Goal: Information Seeking & Learning: Learn about a topic

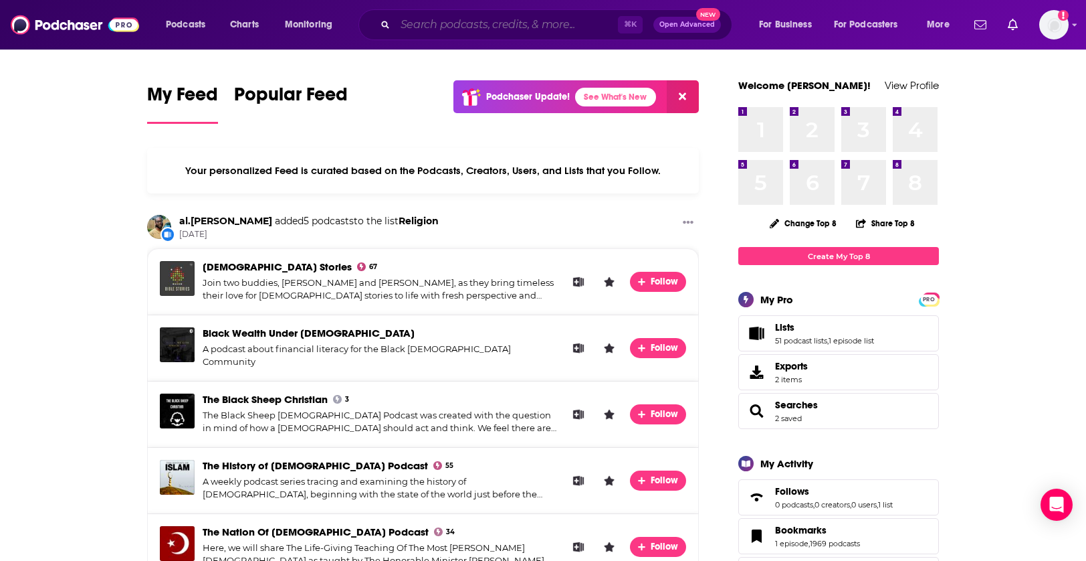
click at [542, 30] on input "Search podcasts, credits, & more..." at bounding box center [506, 24] width 223 height 21
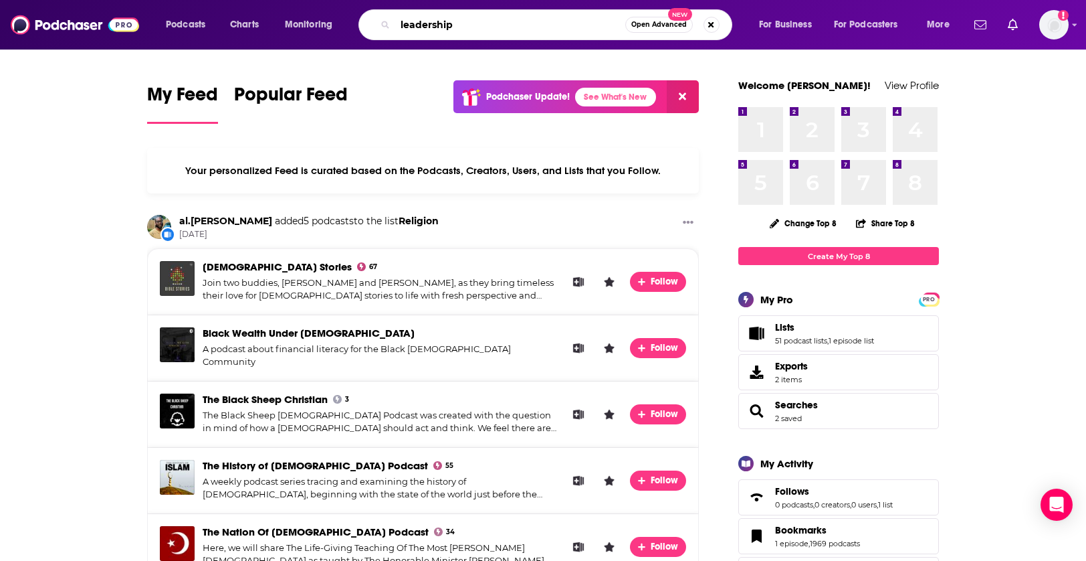
type input "leadership"
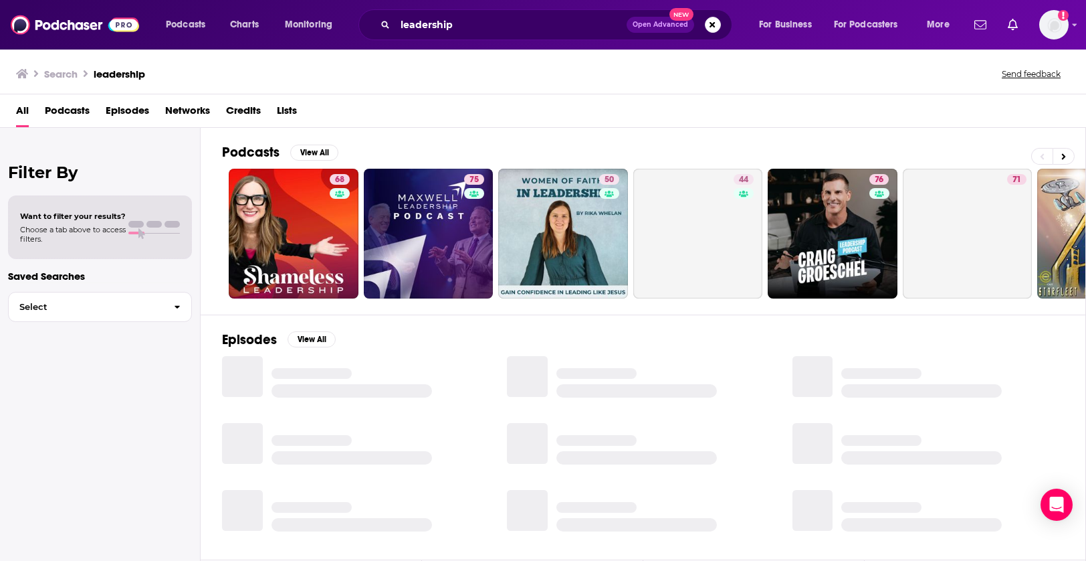
click at [77, 118] on span "Podcasts" at bounding box center [67, 113] width 45 height 27
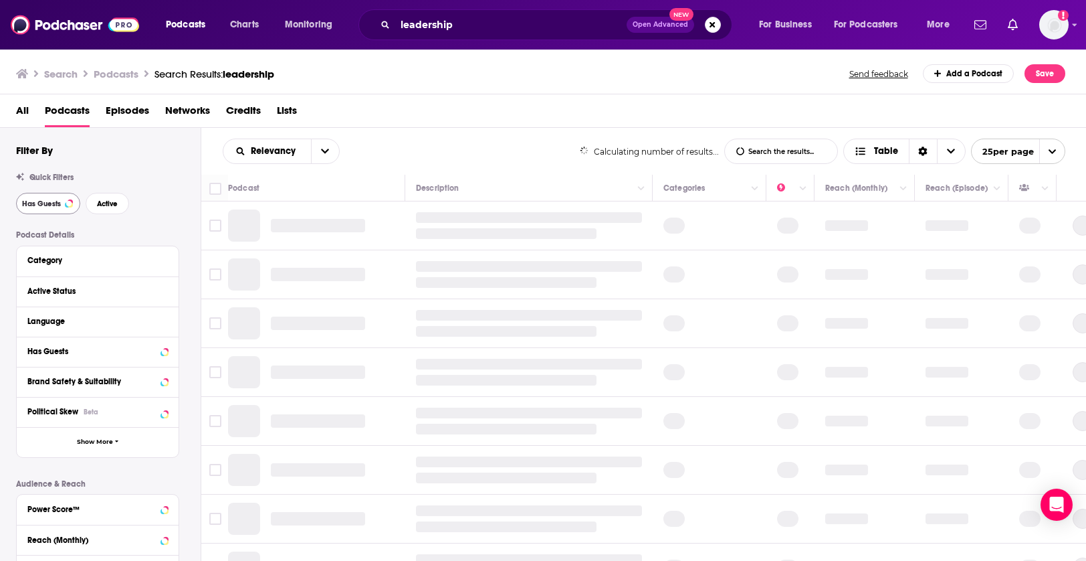
click at [58, 195] on button "Has Guests" at bounding box center [48, 203] width 64 height 21
click at [112, 197] on button "Active" at bounding box center [107, 203] width 43 height 21
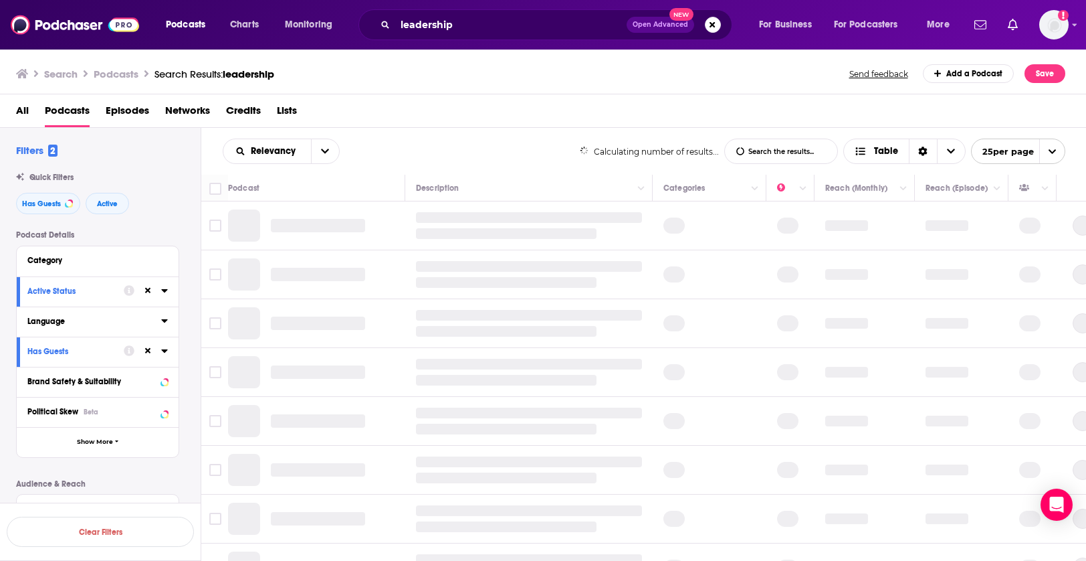
click at [167, 322] on icon at bounding box center [164, 320] width 7 height 11
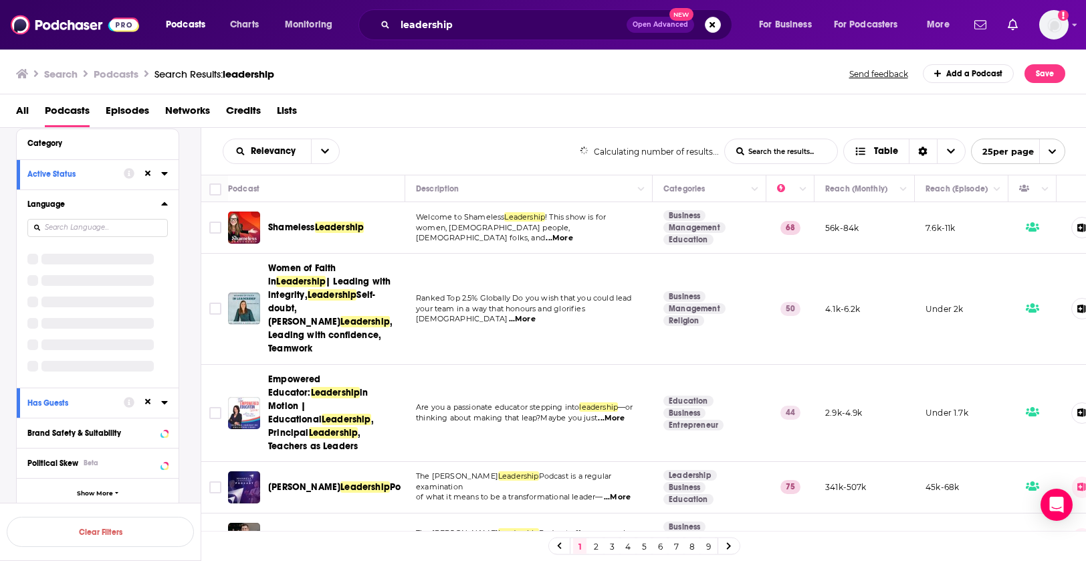
scroll to position [120, 0]
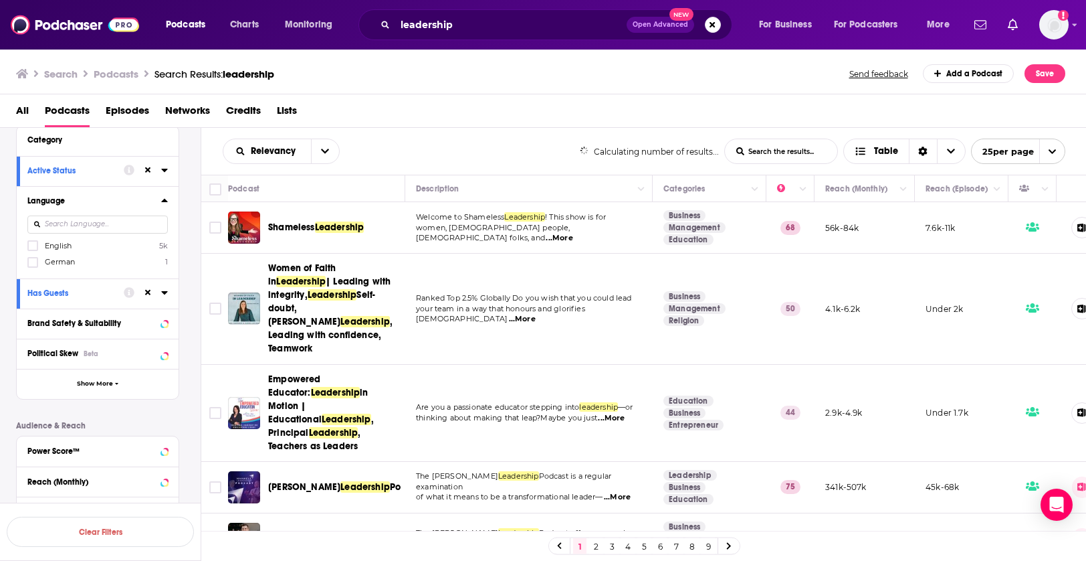
click at [47, 242] on span "English" at bounding box center [58, 245] width 27 height 9
click at [33, 250] on input "multiSelectOption-en-0" at bounding box center [33, 250] width 0 height 0
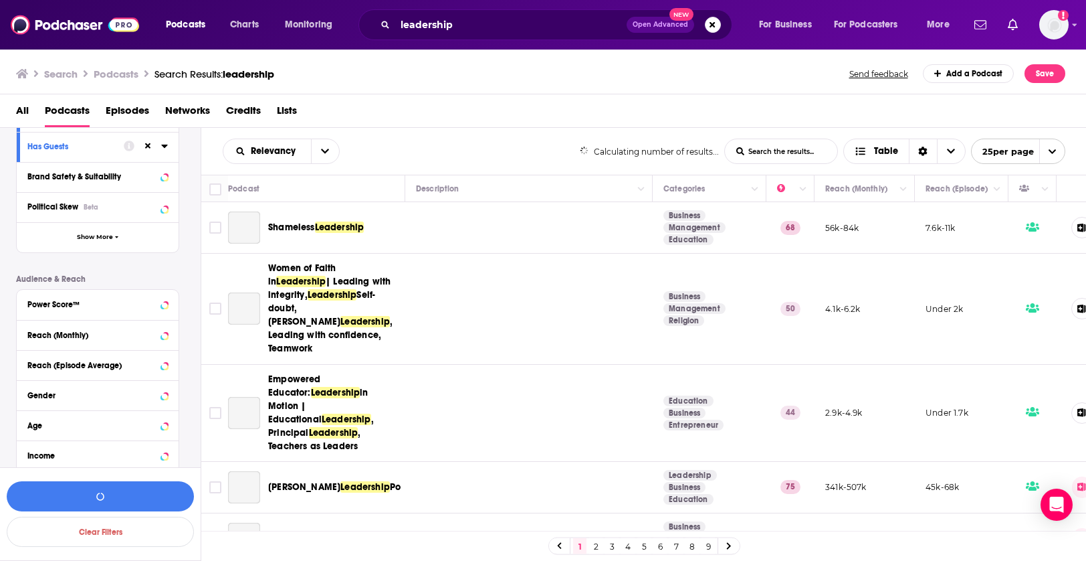
scroll to position [278, 0]
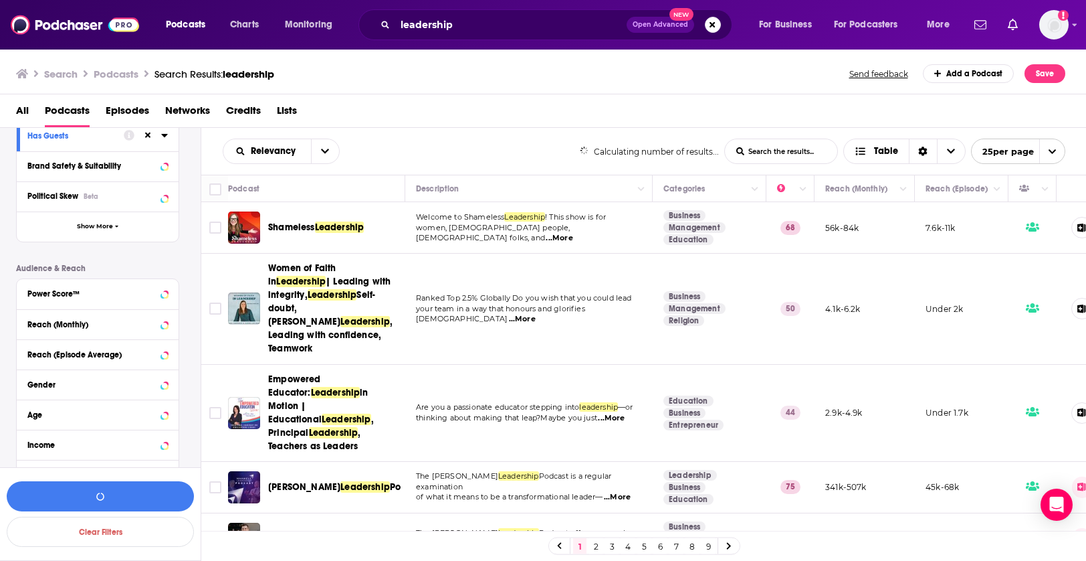
click at [129, 292] on div "Power Score™" at bounding box center [93, 293] width 132 height 9
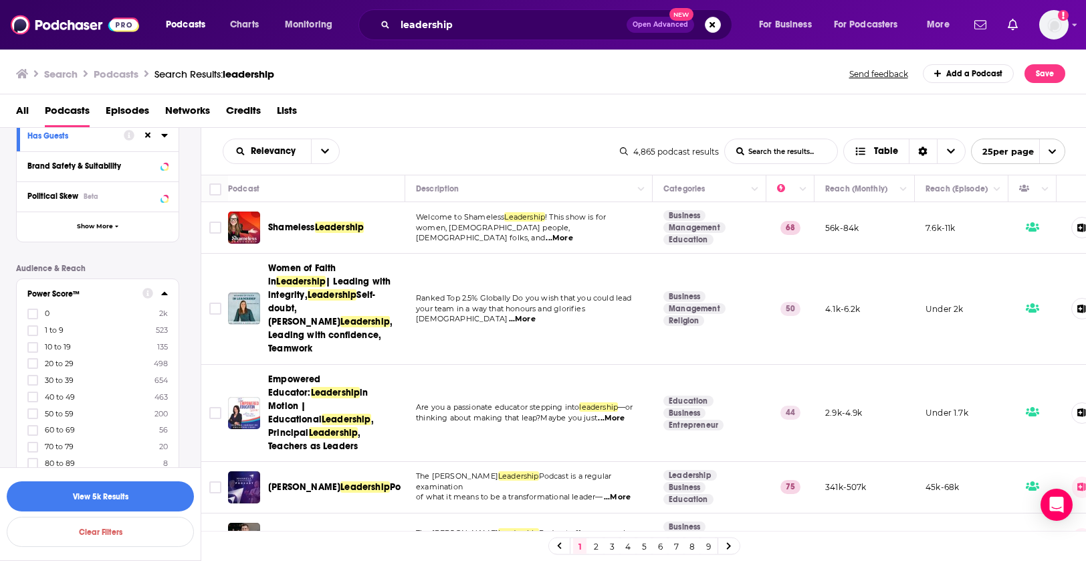
click at [39, 312] on div at bounding box center [33, 313] width 13 height 11
click at [33, 318] on input "multiSelectOption--1-0" at bounding box center [33, 318] width 0 height 0
click at [35, 330] on icon at bounding box center [33, 330] width 8 height 8
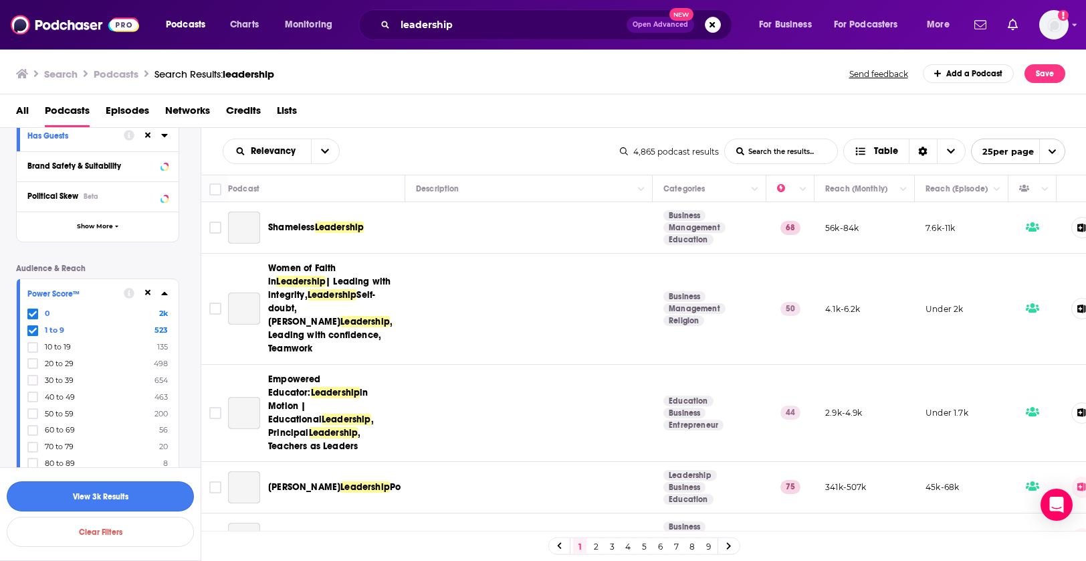
click at [118, 497] on button "View 3k Results" at bounding box center [100, 496] width 187 height 30
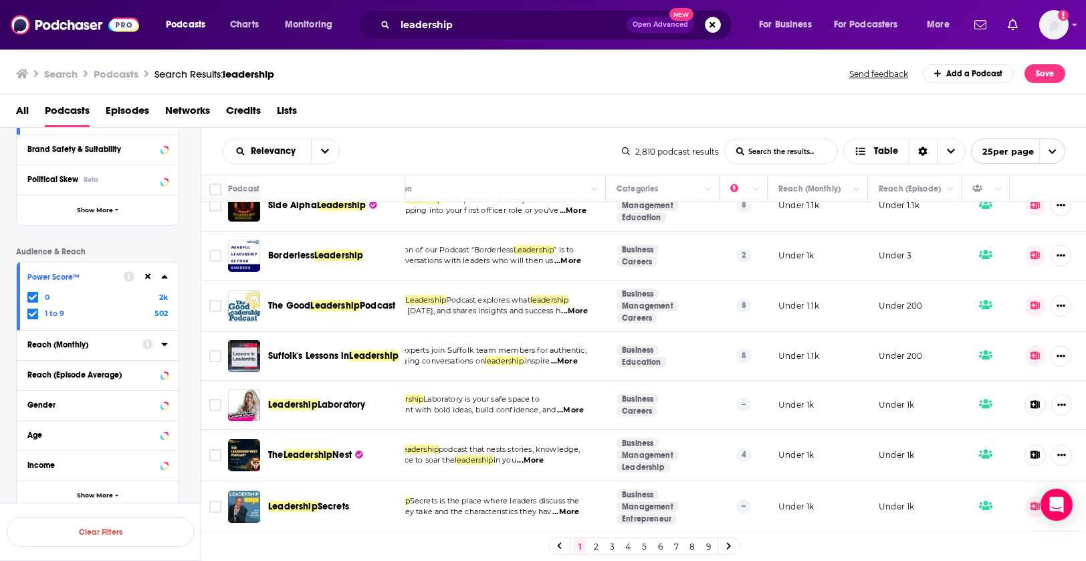
scroll to position [1025, 47]
click at [315, 409] on span "Leadership" at bounding box center [293, 404] width 50 height 11
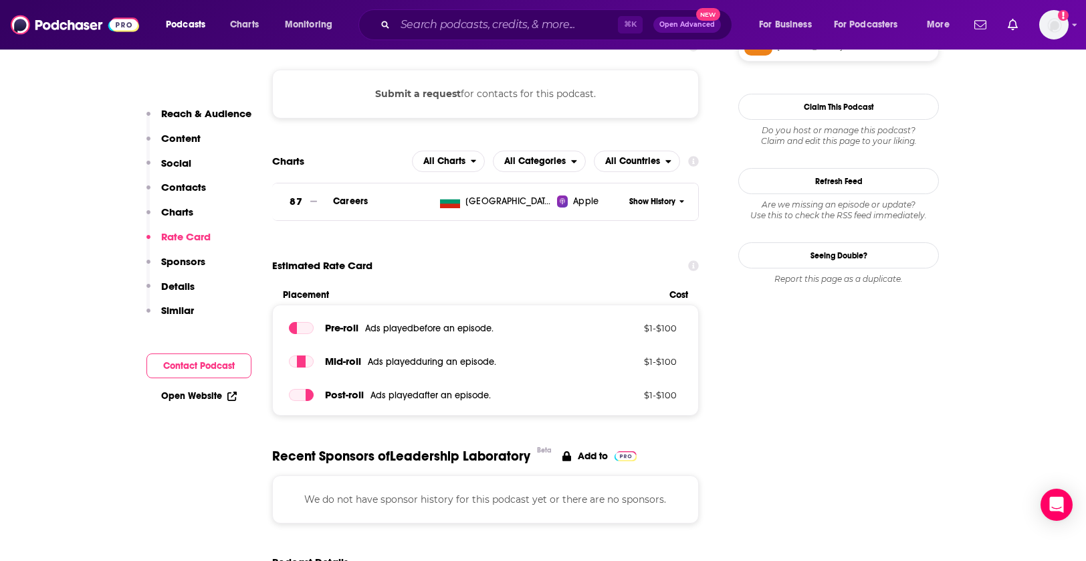
scroll to position [429, 0]
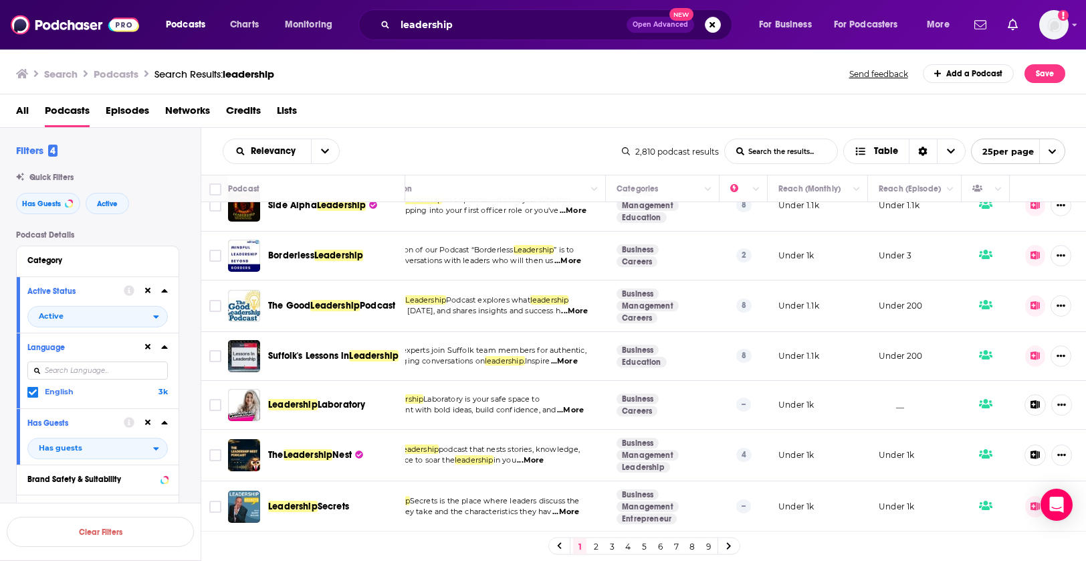
scroll to position [1025, 47]
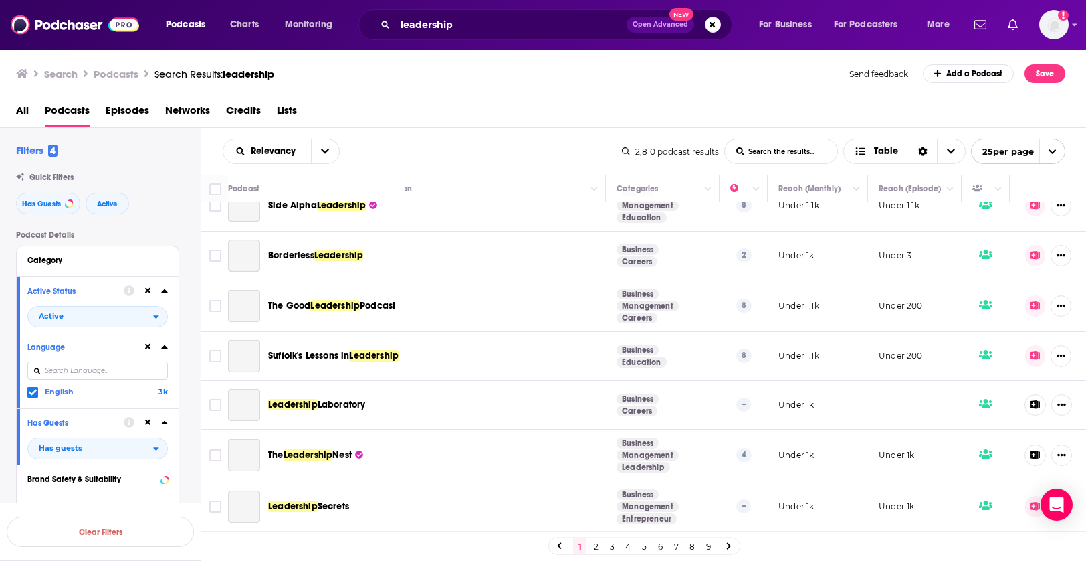
click at [332, 454] on span "Leadership" at bounding box center [309, 454] width 50 height 11
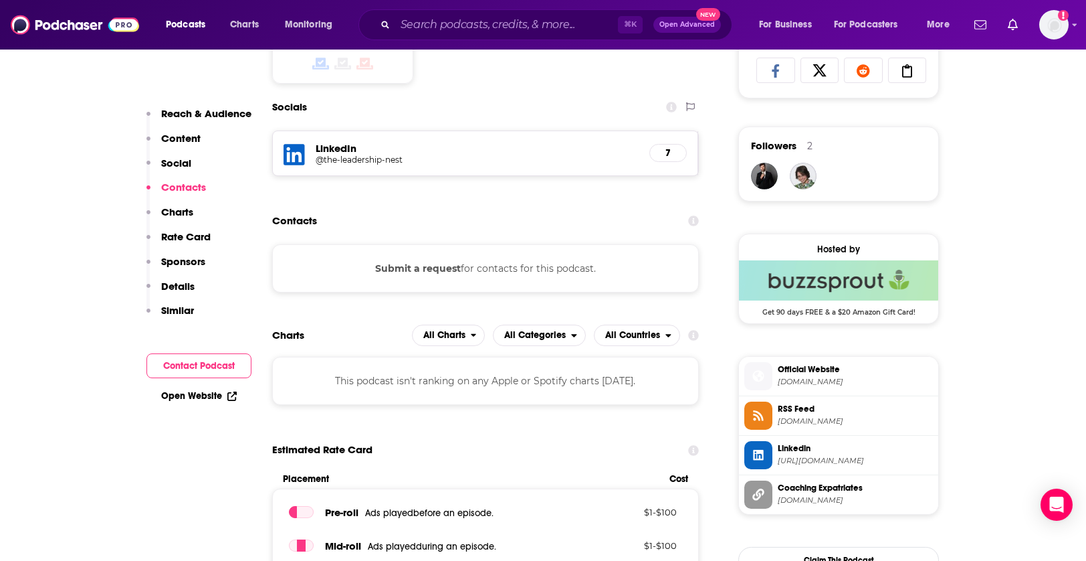
scroll to position [891, 0]
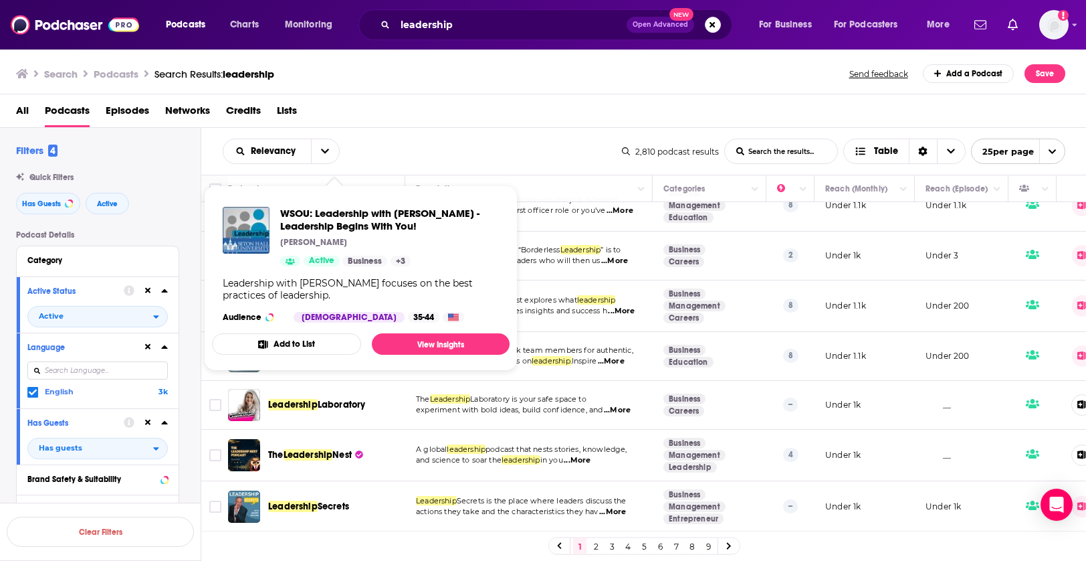
scroll to position [1025, 0]
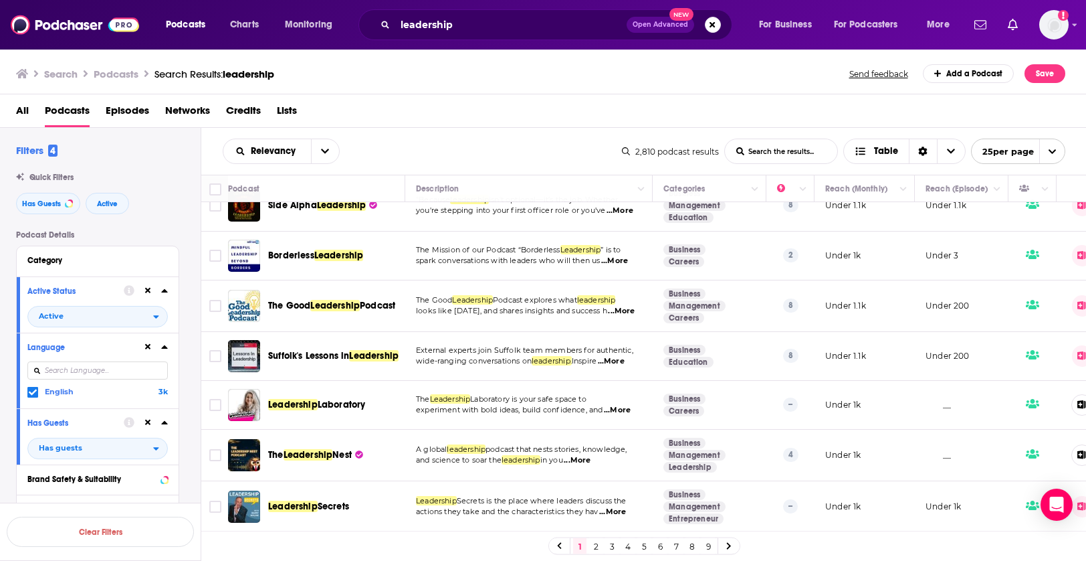
click at [596, 545] on link "2" at bounding box center [595, 546] width 13 height 16
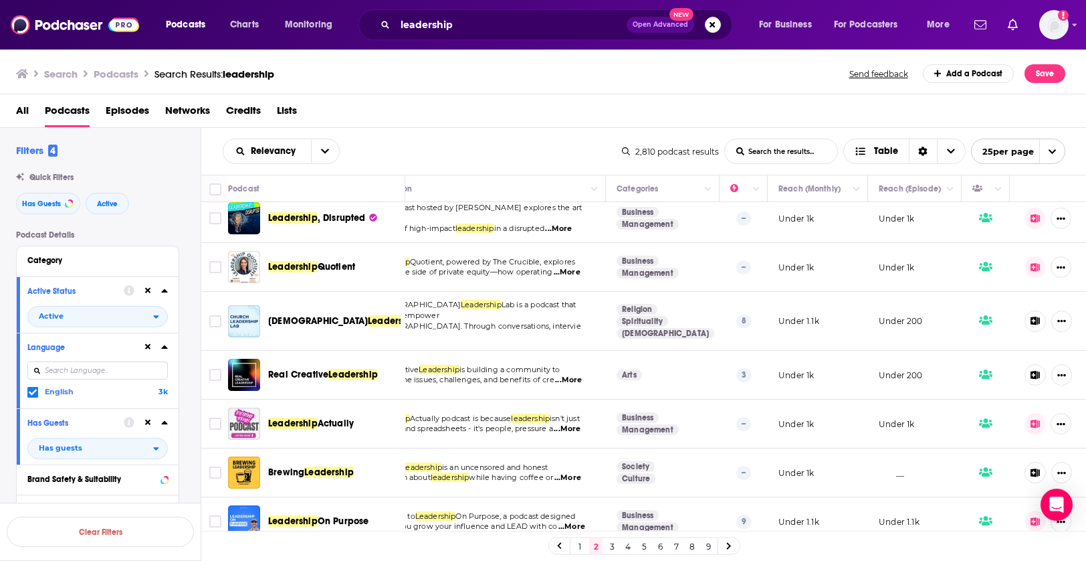
scroll to position [8, 47]
click at [1036, 221] on icon at bounding box center [1035, 218] width 9 height 9
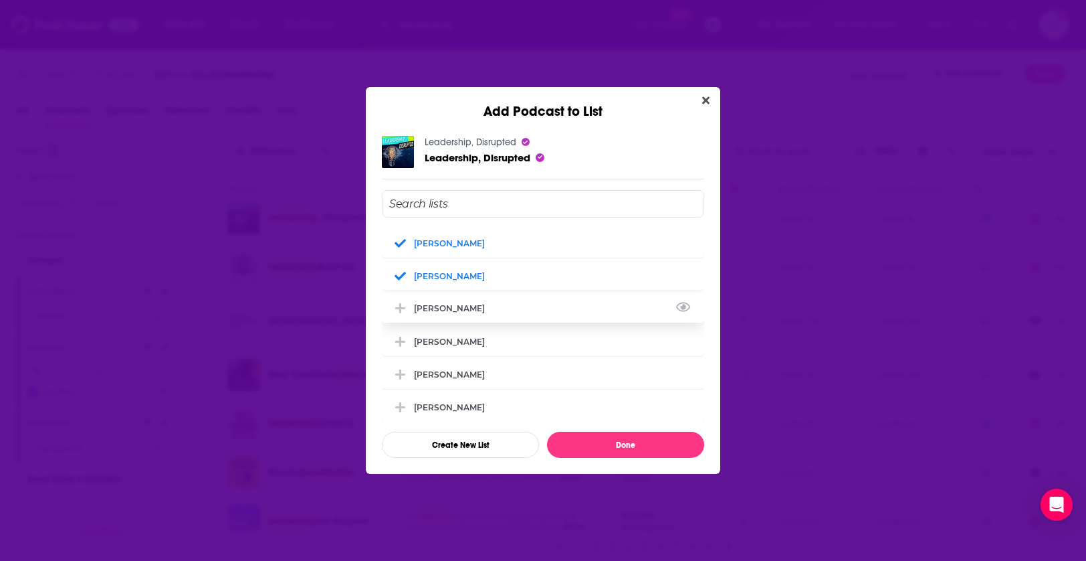
click at [465, 310] on div "[PERSON_NAME]" at bounding box center [453, 308] width 79 height 10
click at [575, 448] on button "Done" at bounding box center [625, 445] width 157 height 26
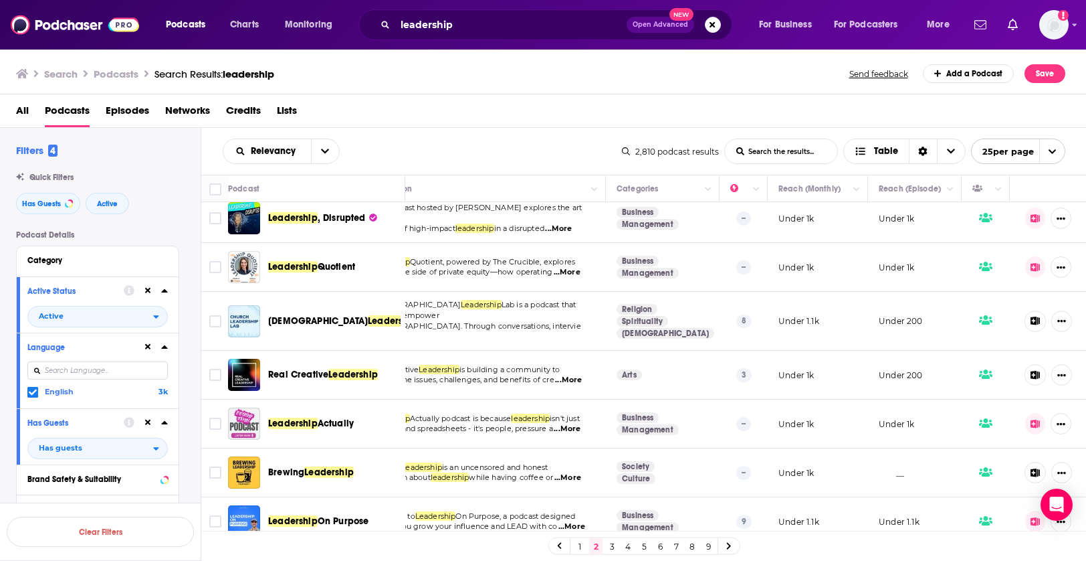
click at [1040, 268] on icon at bounding box center [1035, 267] width 9 height 9
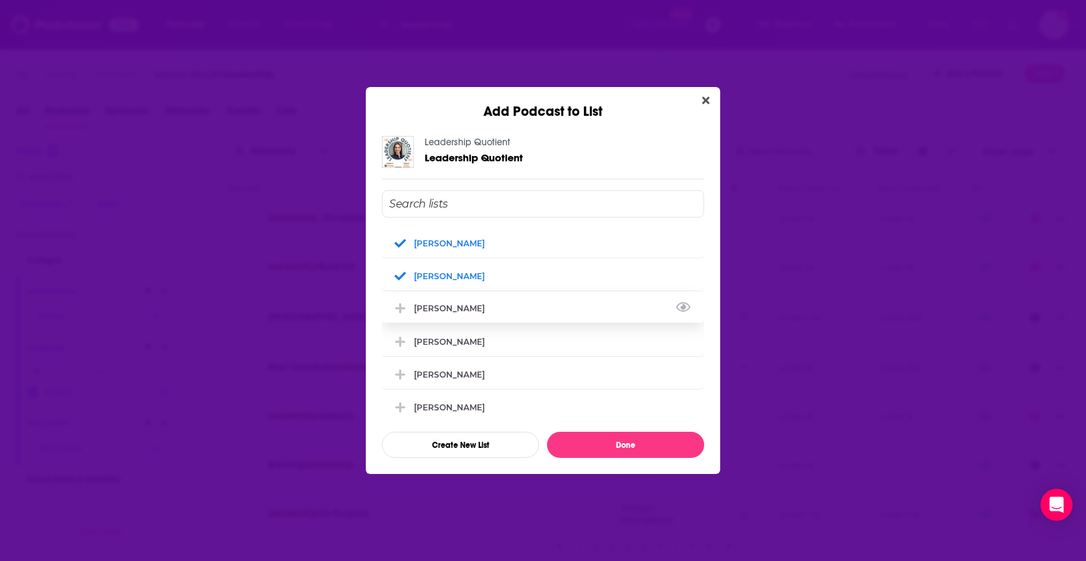
click at [512, 304] on div "[PERSON_NAME]" at bounding box center [543, 307] width 322 height 29
click at [597, 447] on button "Done" at bounding box center [625, 445] width 157 height 26
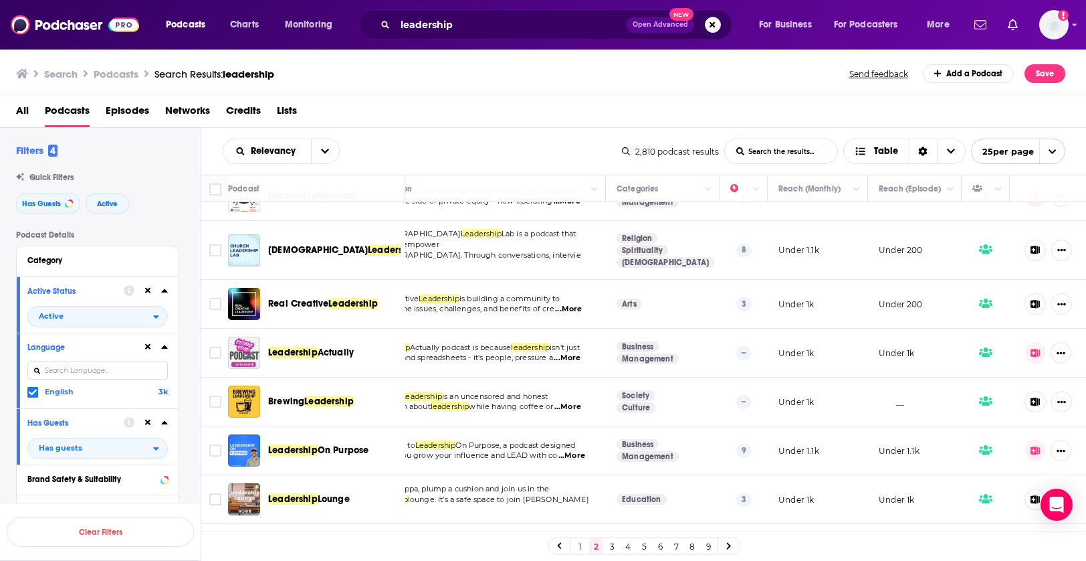
scroll to position [88, 47]
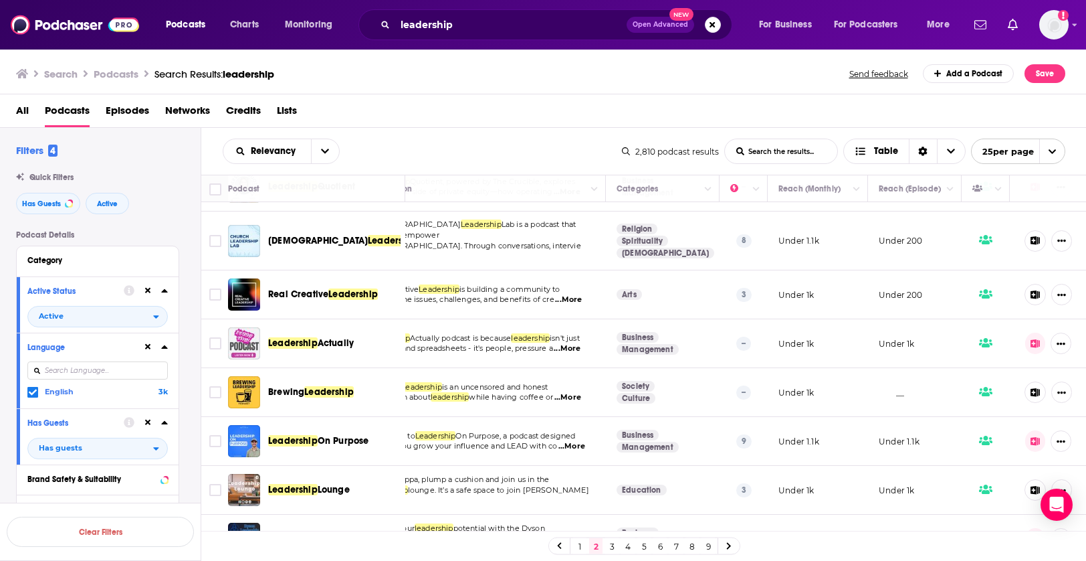
click at [1028, 332] on button at bounding box center [1036, 342] width 21 height 21
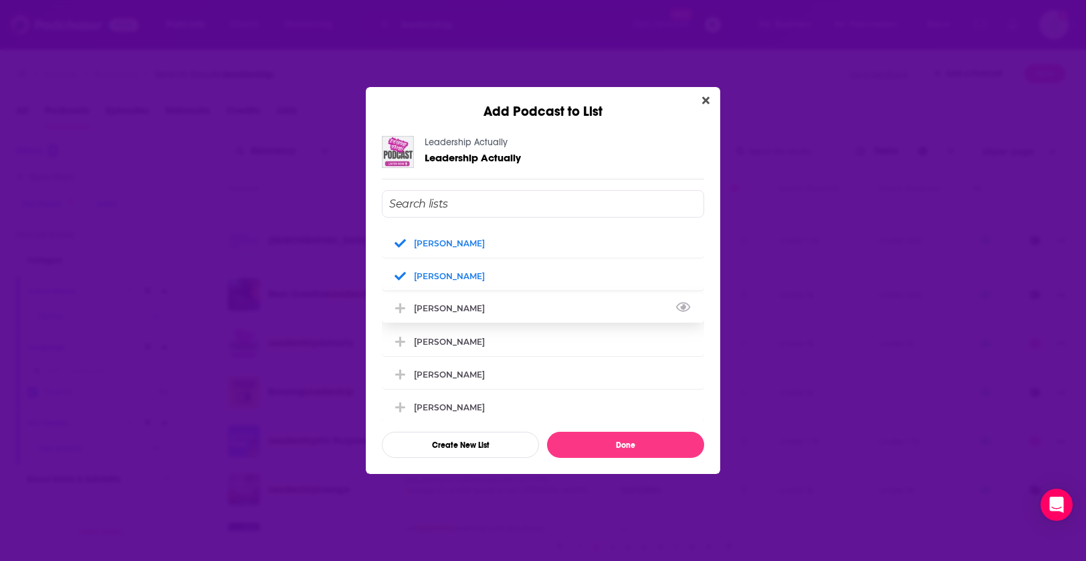
click at [512, 314] on div "[PERSON_NAME]" at bounding box center [543, 307] width 322 height 29
click at [587, 458] on div "Leadership Actually Leadership Actually Jason Costain Curt Moore Thomas Smith T…" at bounding box center [543, 297] width 355 height 354
click at [590, 446] on button "Done" at bounding box center [625, 445] width 157 height 26
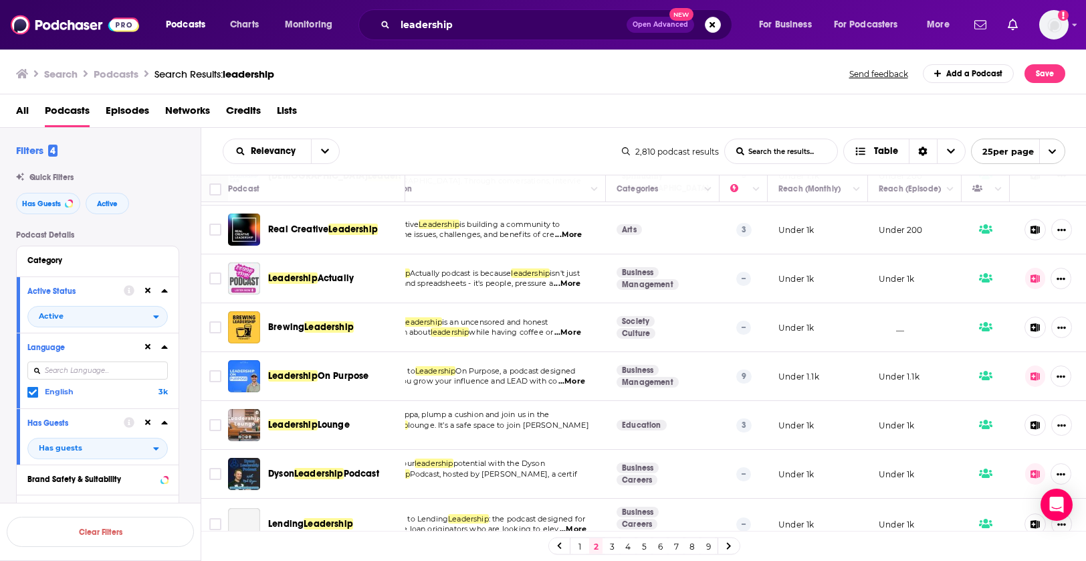
scroll to position [165, 47]
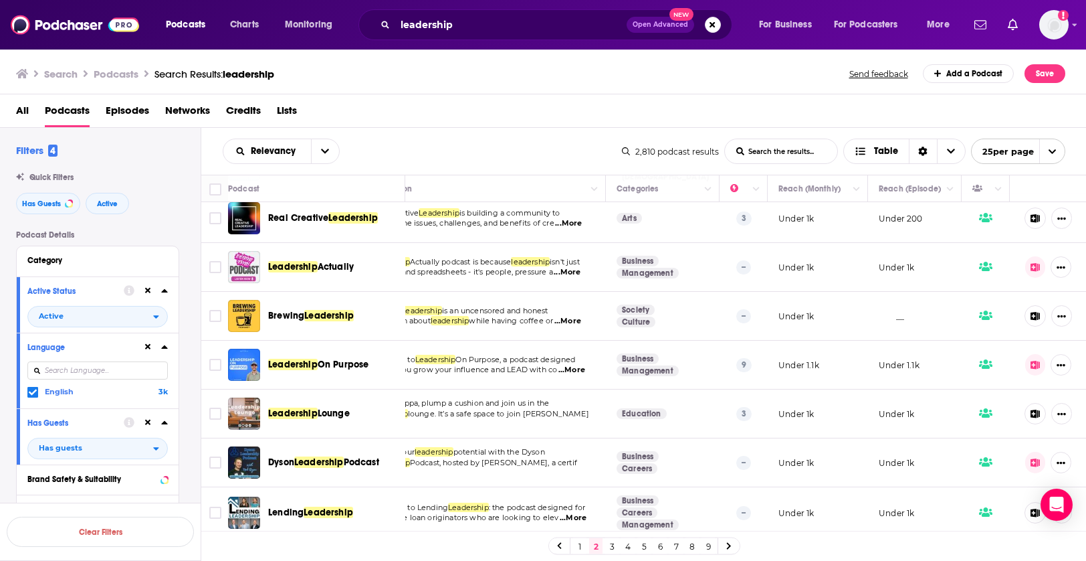
click at [1035, 354] on button at bounding box center [1036, 364] width 21 height 21
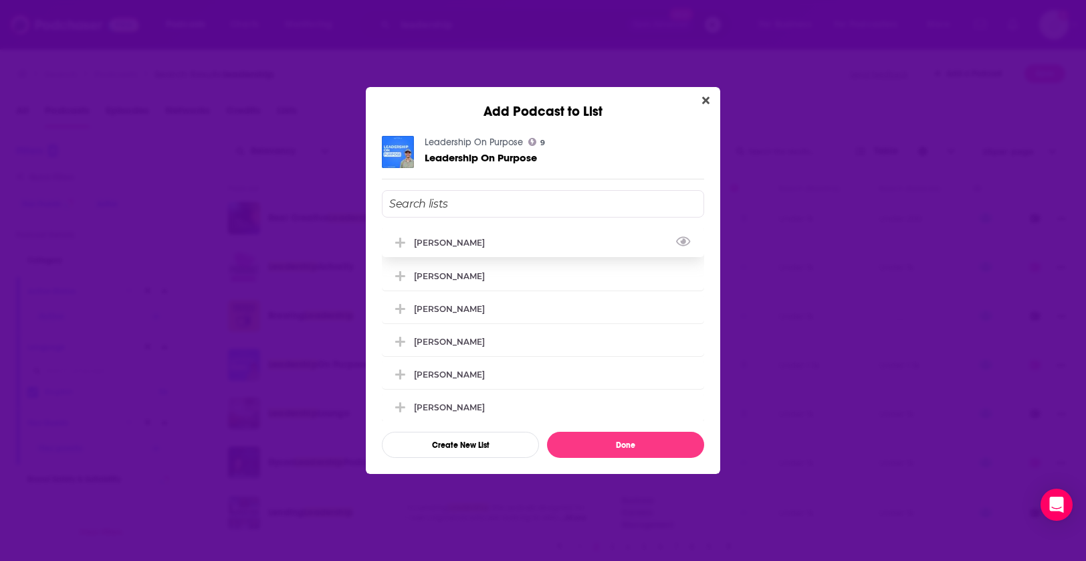
click at [484, 245] on div "[PERSON_NAME]" at bounding box center [543, 241] width 322 height 29
click at [476, 284] on div "[PERSON_NAME]" at bounding box center [543, 274] width 322 height 29
click at [475, 308] on div "[PERSON_NAME]" at bounding box center [453, 308] width 79 height 10
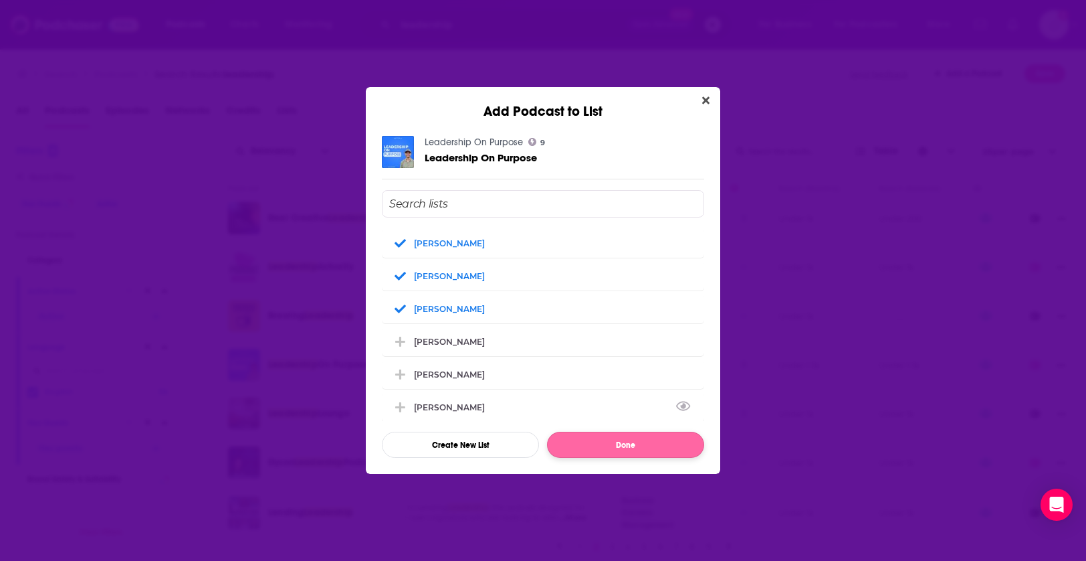
click at [597, 451] on button "Done" at bounding box center [625, 445] width 157 height 26
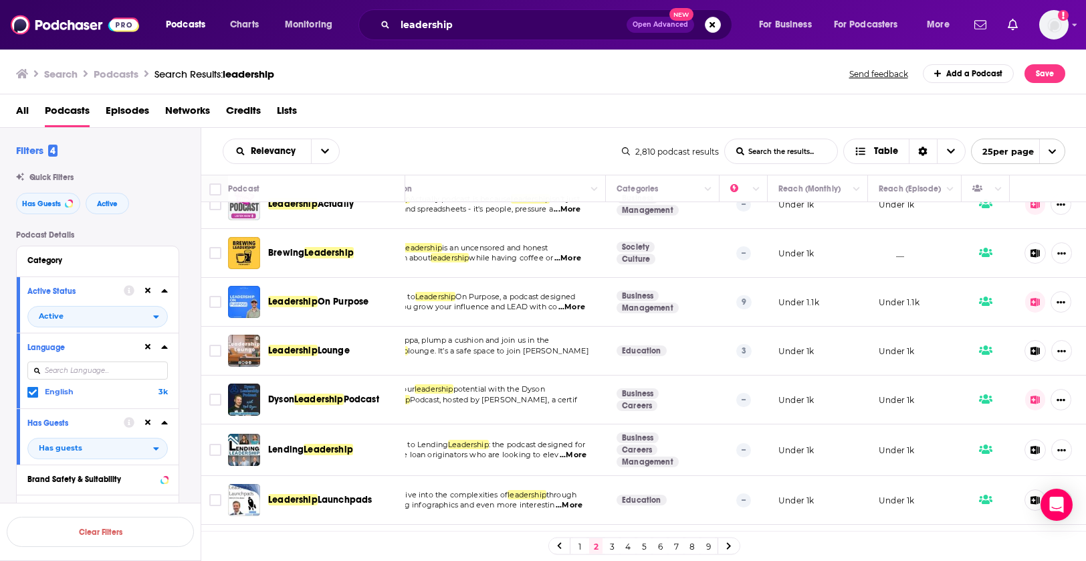
scroll to position [228, 47]
click at [1031, 395] on icon at bounding box center [1036, 399] width 10 height 9
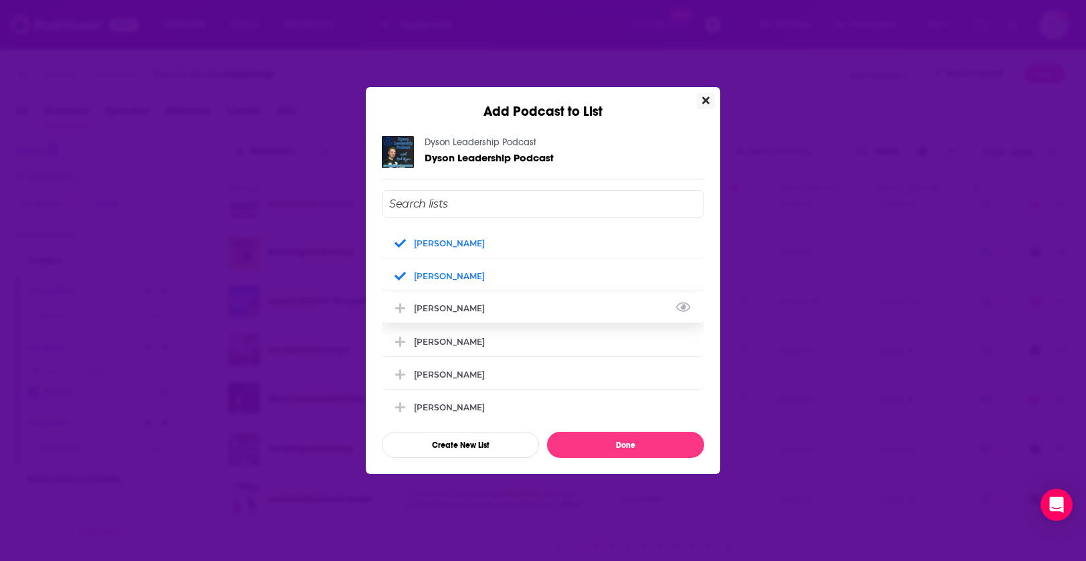
click at [472, 308] on div "[PERSON_NAME]" at bounding box center [543, 307] width 322 height 29
click at [575, 436] on button "Done" at bounding box center [625, 445] width 157 height 26
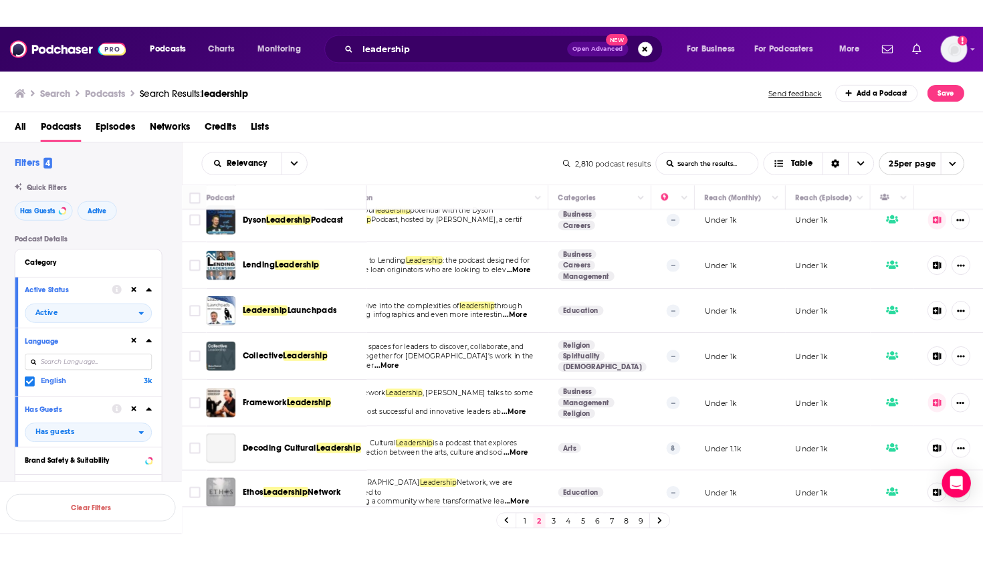
scroll to position [413, 47]
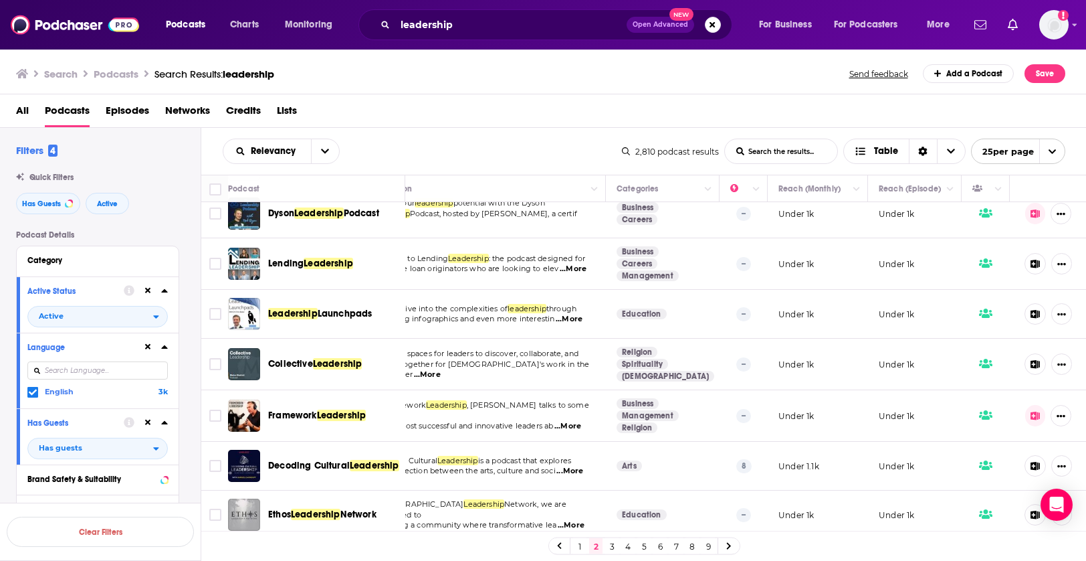
click at [1034, 411] on icon at bounding box center [1036, 415] width 10 height 9
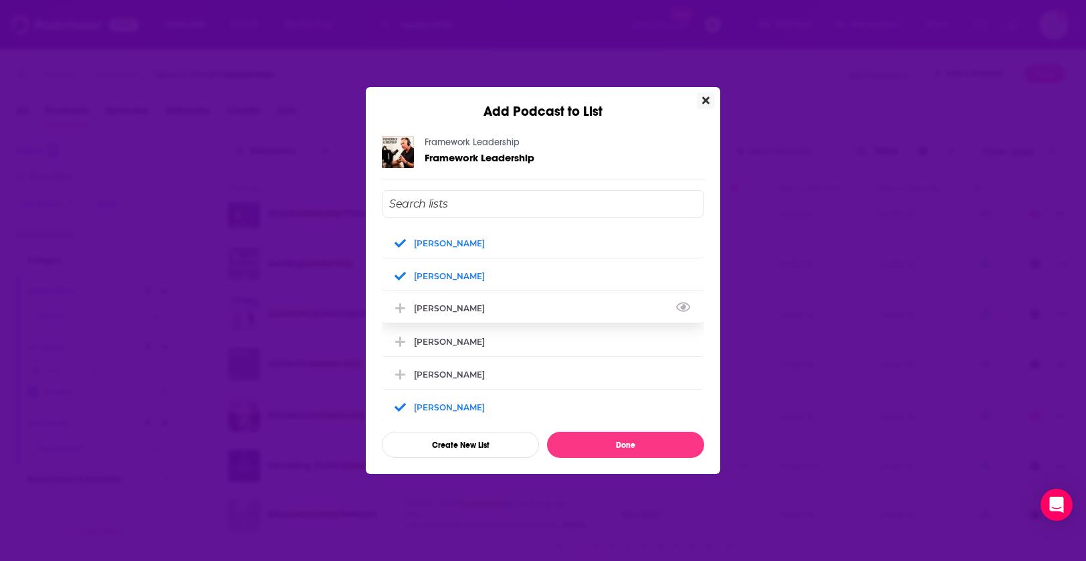
click at [476, 312] on div "[PERSON_NAME]" at bounding box center [453, 308] width 79 height 10
click at [609, 442] on button "Done" at bounding box center [625, 445] width 157 height 26
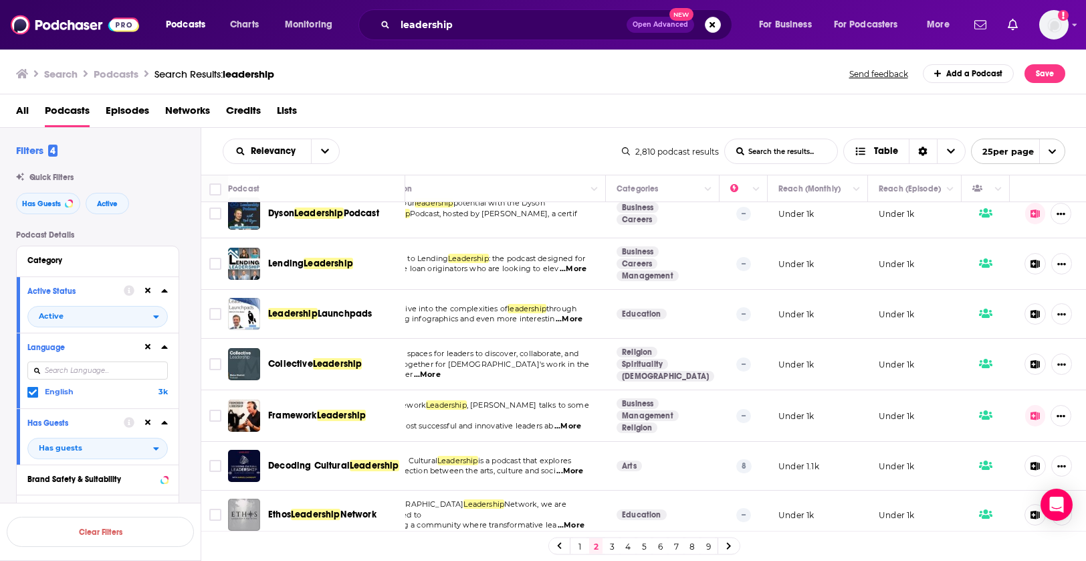
click at [332, 259] on span "Leadership" at bounding box center [329, 263] width 50 height 11
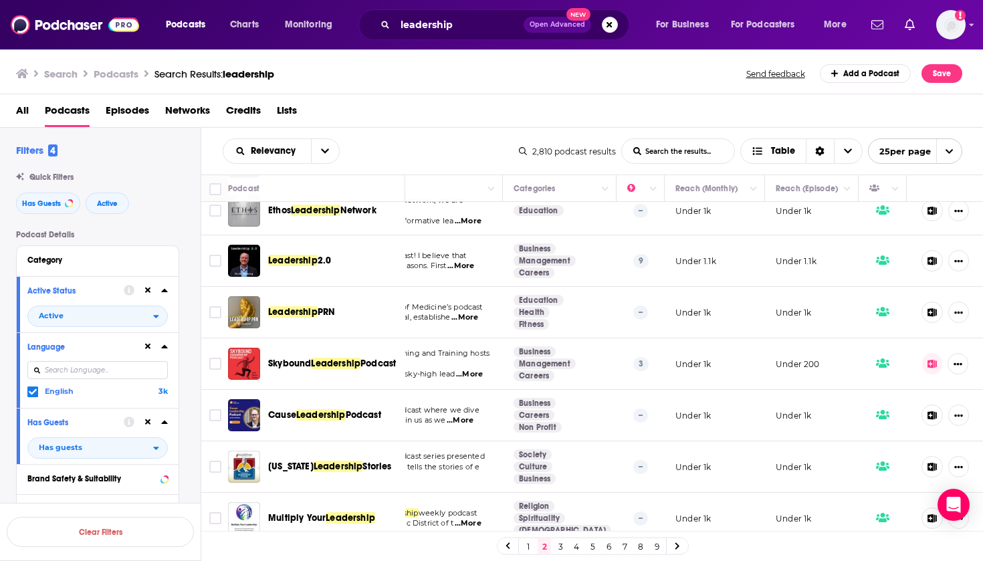
scroll to position [717, 150]
click at [932, 360] on icon at bounding box center [932, 364] width 9 height 9
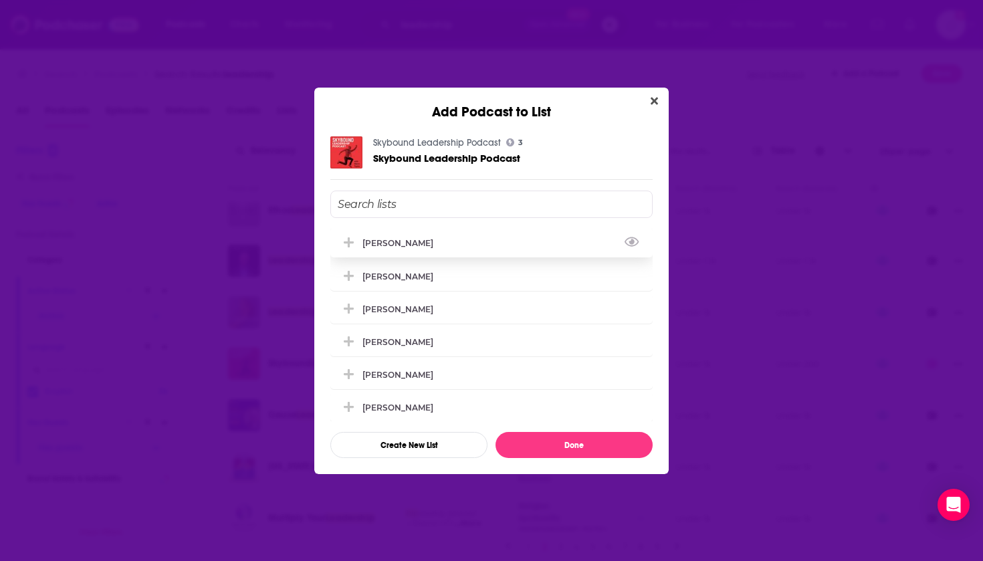
click at [384, 242] on div "[PERSON_NAME]" at bounding box center [402, 243] width 79 height 10
click at [383, 274] on div "[PERSON_NAME]" at bounding box center [398, 276] width 71 height 10
click at [391, 314] on div "[PERSON_NAME]" at bounding box center [402, 309] width 79 height 10
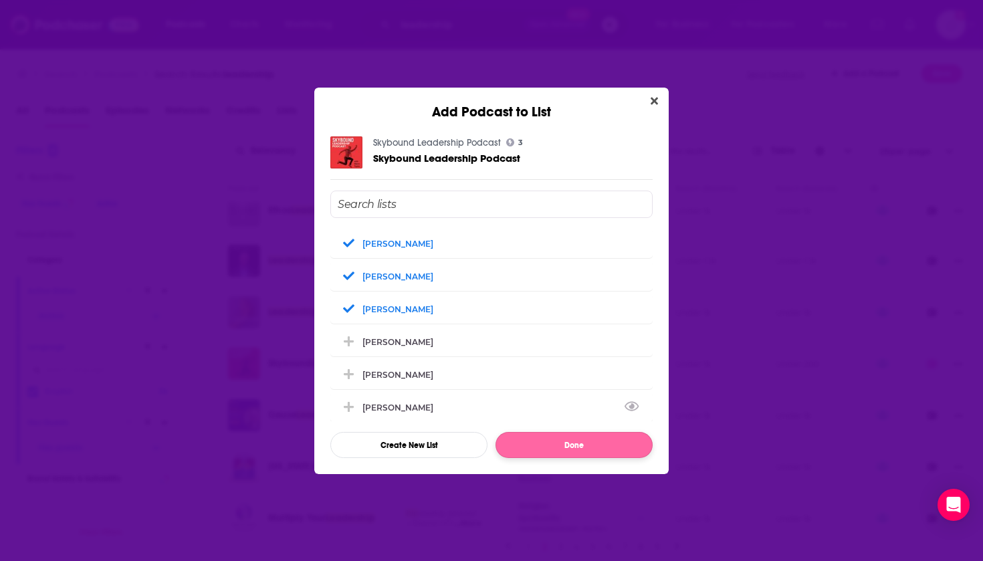
click at [535, 446] on button "Done" at bounding box center [574, 445] width 157 height 26
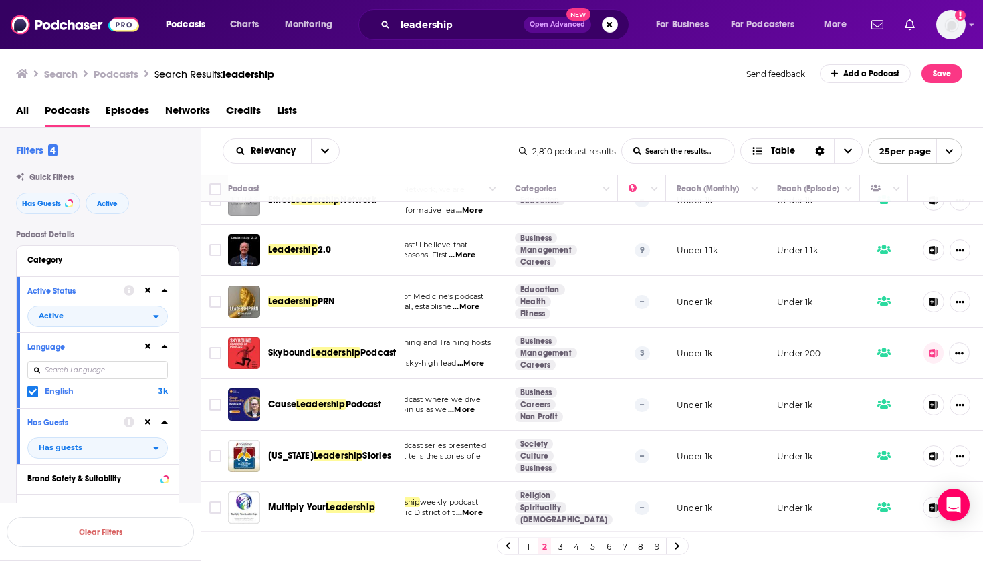
scroll to position [717, 149]
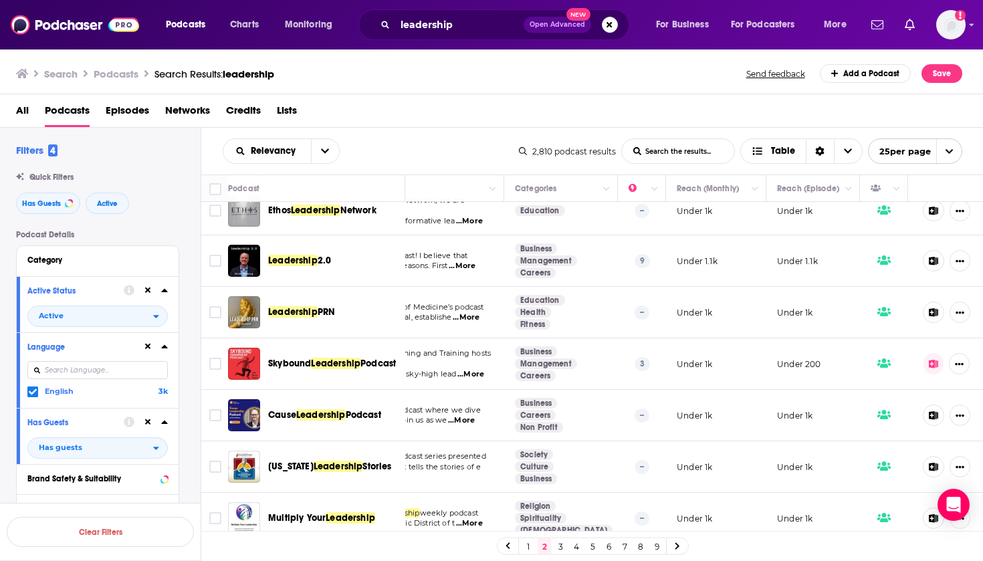
click at [323, 255] on span "2.0" at bounding box center [325, 260] width 14 height 11
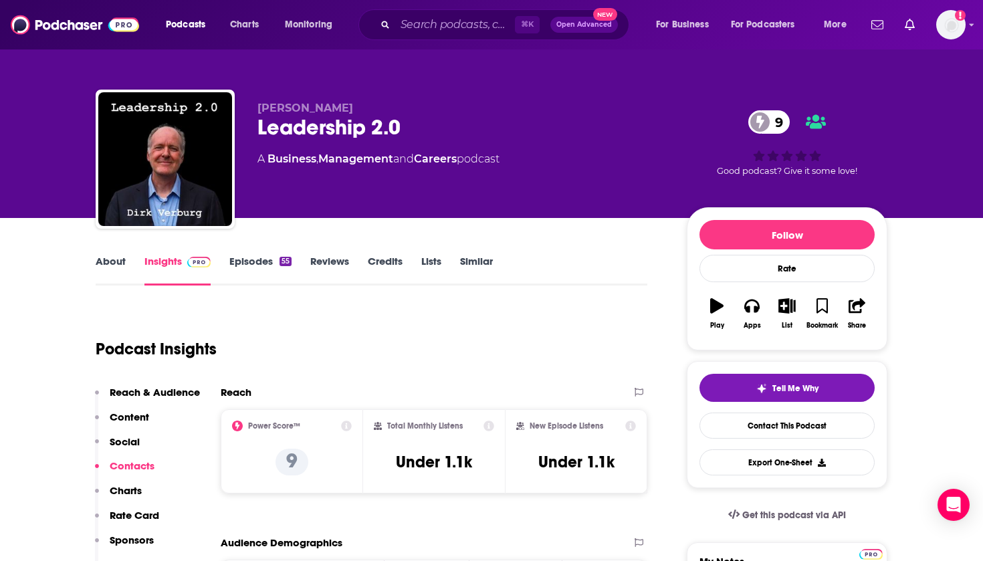
click at [793, 307] on icon "button" at bounding box center [787, 305] width 17 height 15
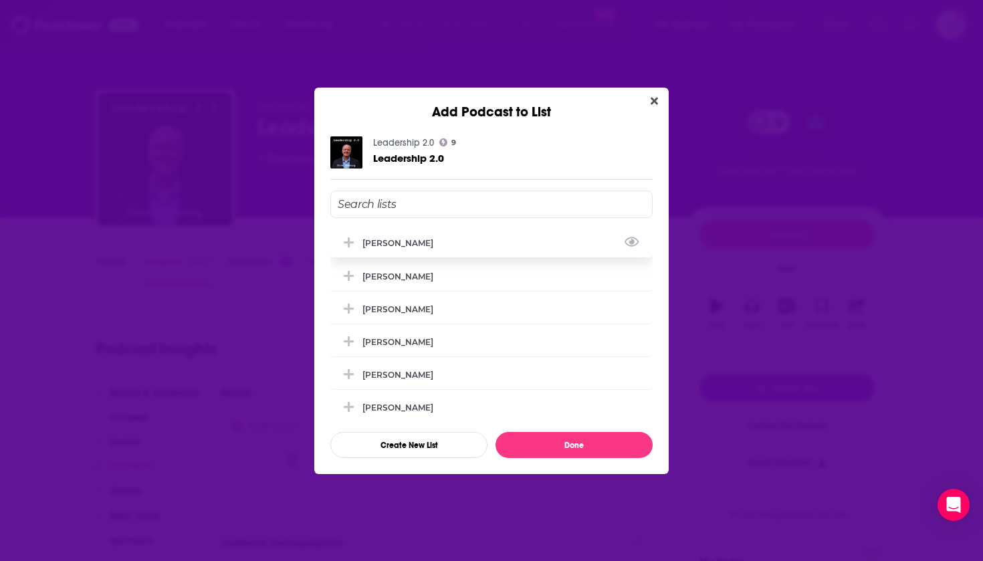
click at [393, 247] on div "[PERSON_NAME]" at bounding box center [402, 243] width 79 height 10
click at [392, 272] on div "[PERSON_NAME]" at bounding box center [491, 275] width 322 height 29
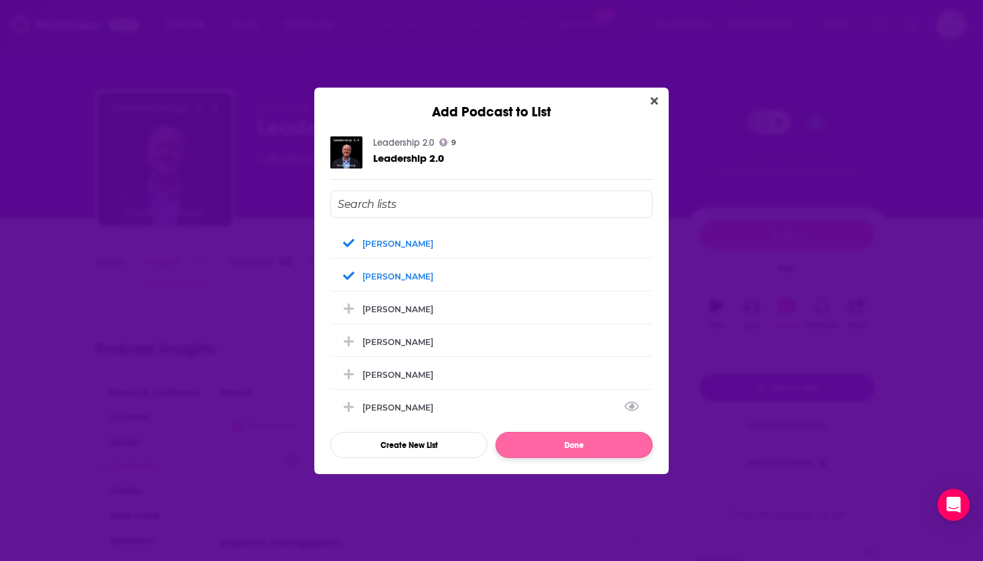
click at [509, 454] on button "Done" at bounding box center [574, 445] width 157 height 26
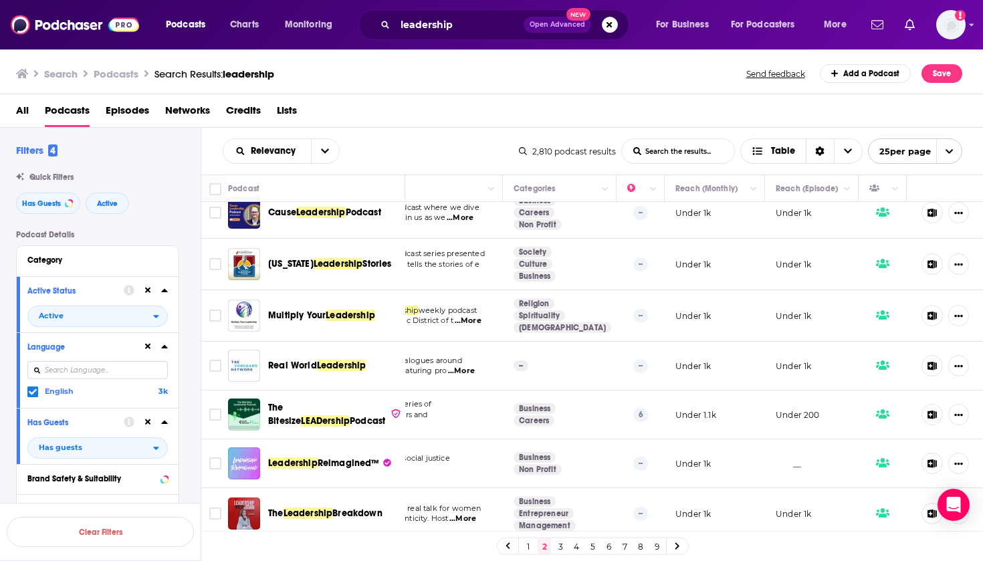
scroll to position [920, 150]
click at [355, 508] on span "Breakdown" at bounding box center [357, 513] width 50 height 11
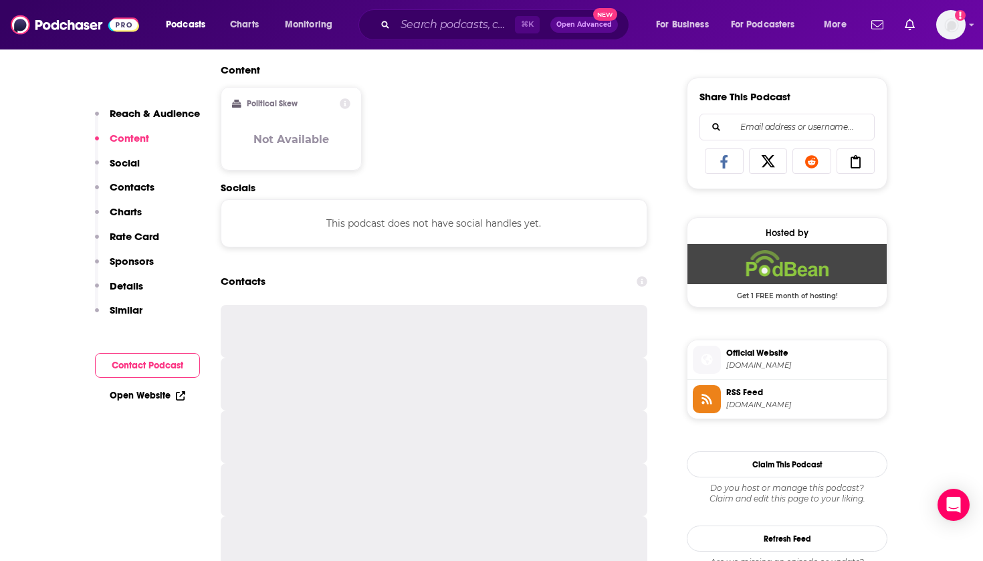
scroll to position [819, 0]
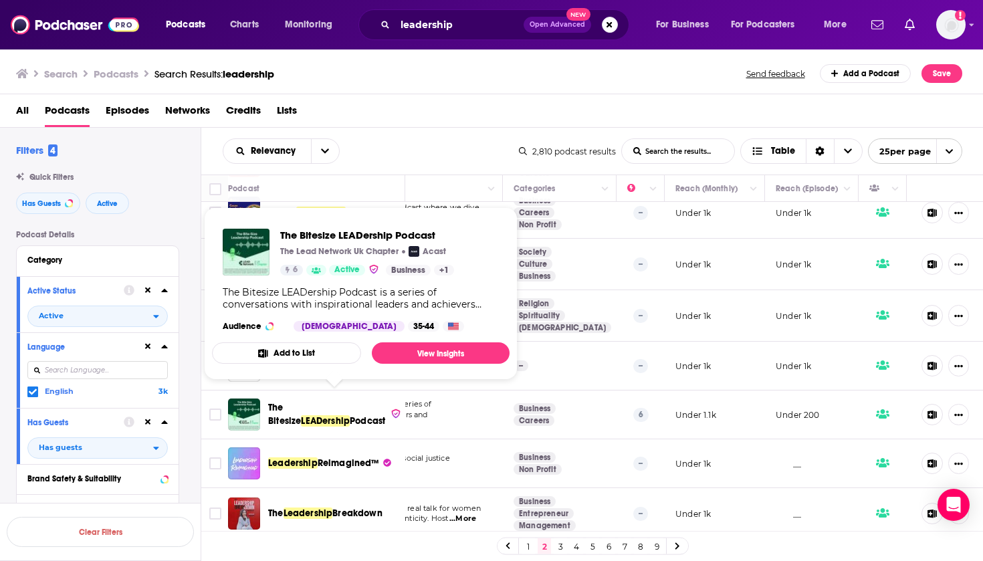
click at [301, 403] on span "The Bitesize" at bounding box center [284, 414] width 33 height 25
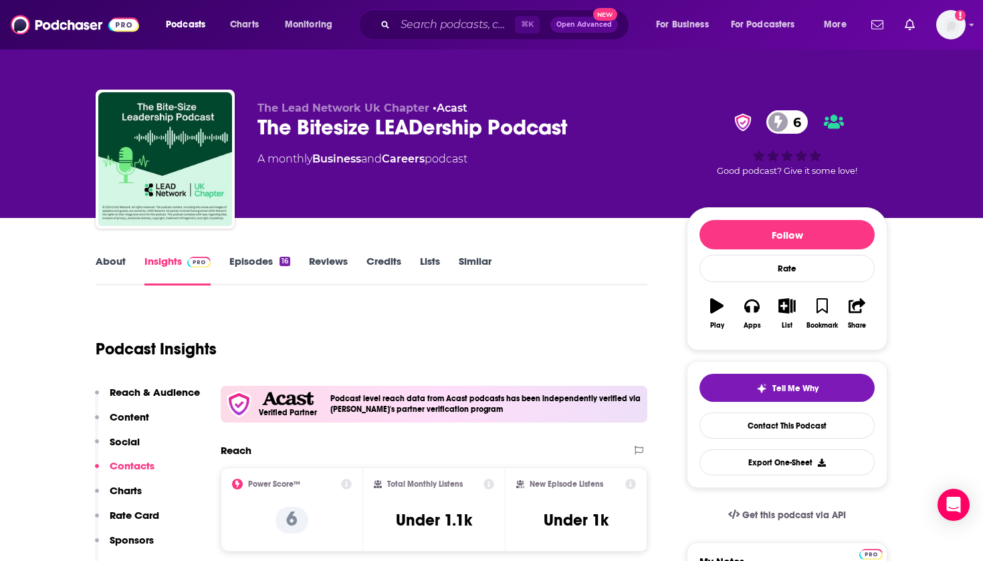
click at [788, 302] on icon "button" at bounding box center [787, 305] width 17 height 15
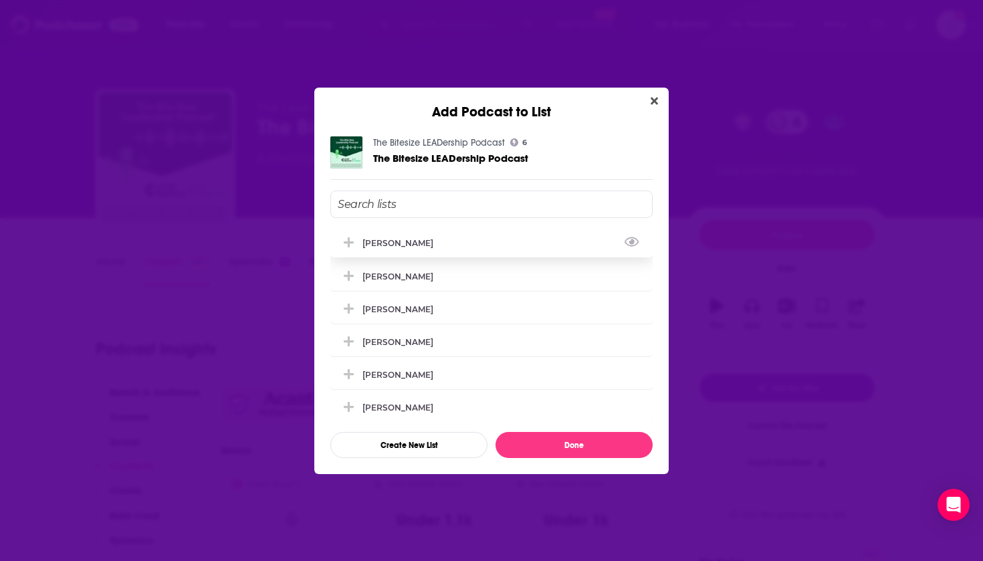
click at [413, 244] on div "[PERSON_NAME]" at bounding box center [402, 243] width 79 height 10
click at [402, 284] on div "[PERSON_NAME]" at bounding box center [491, 275] width 322 height 29
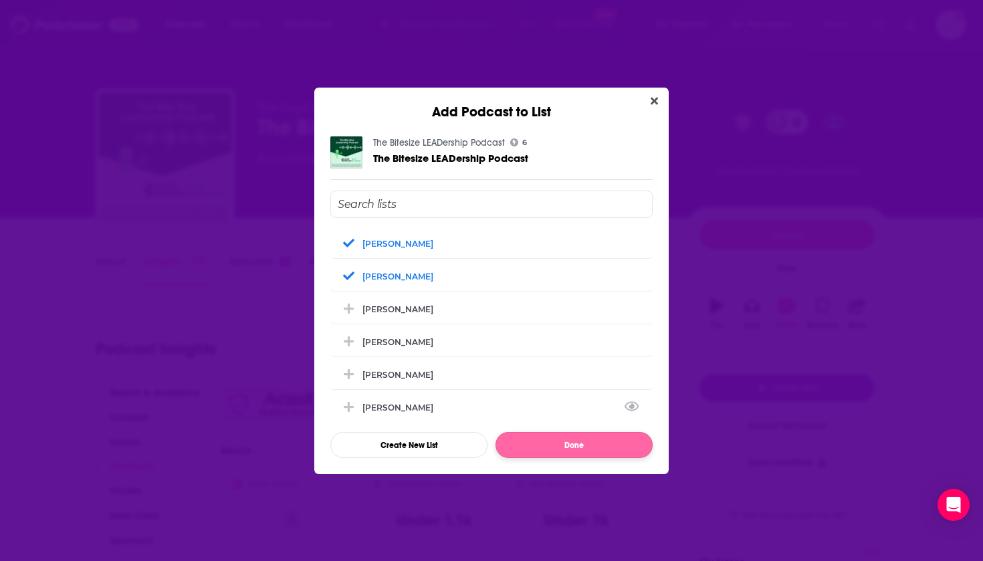
click at [544, 455] on button "Done" at bounding box center [574, 445] width 157 height 26
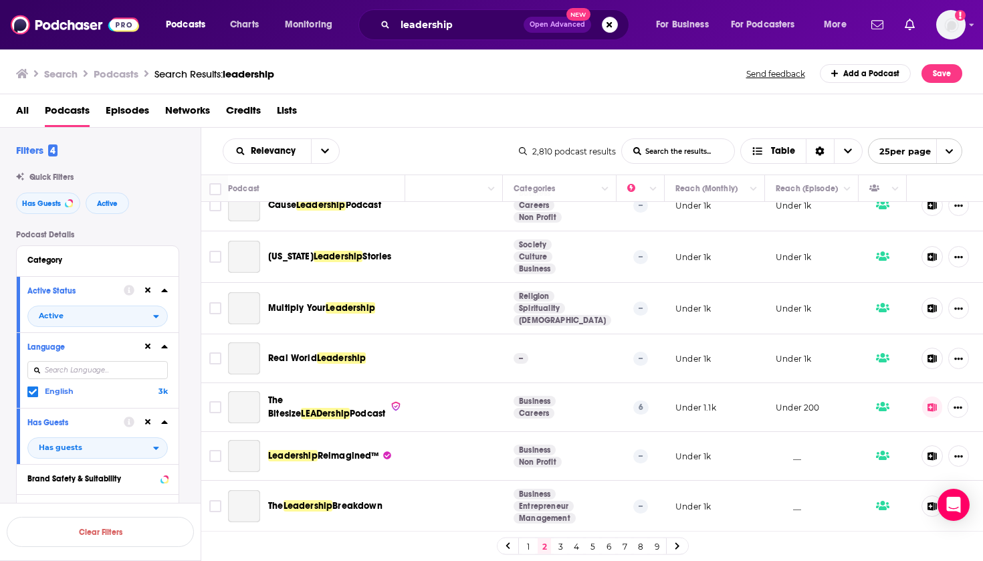
scroll to position [920, 150]
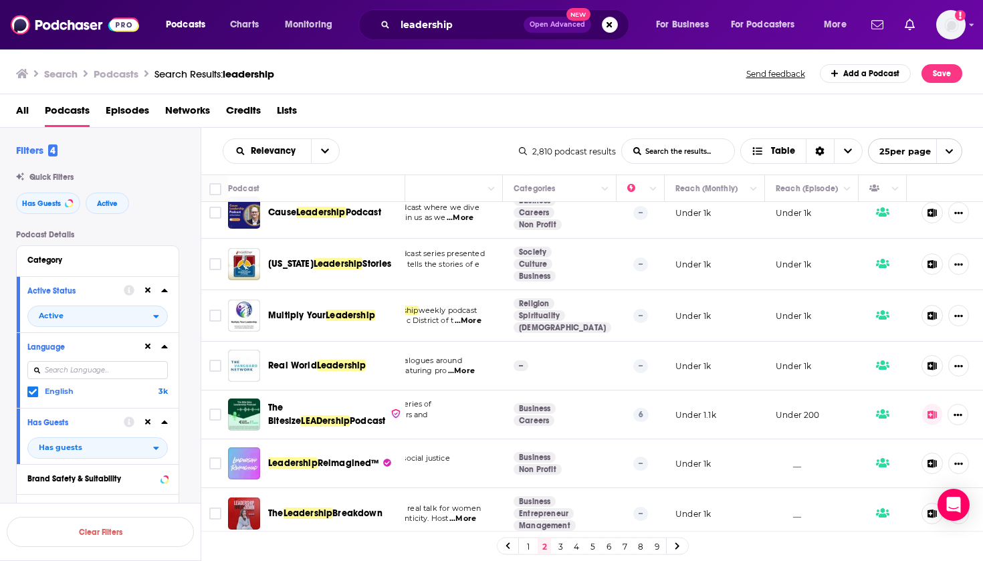
click at [559, 543] on link "3" at bounding box center [560, 547] width 13 height 16
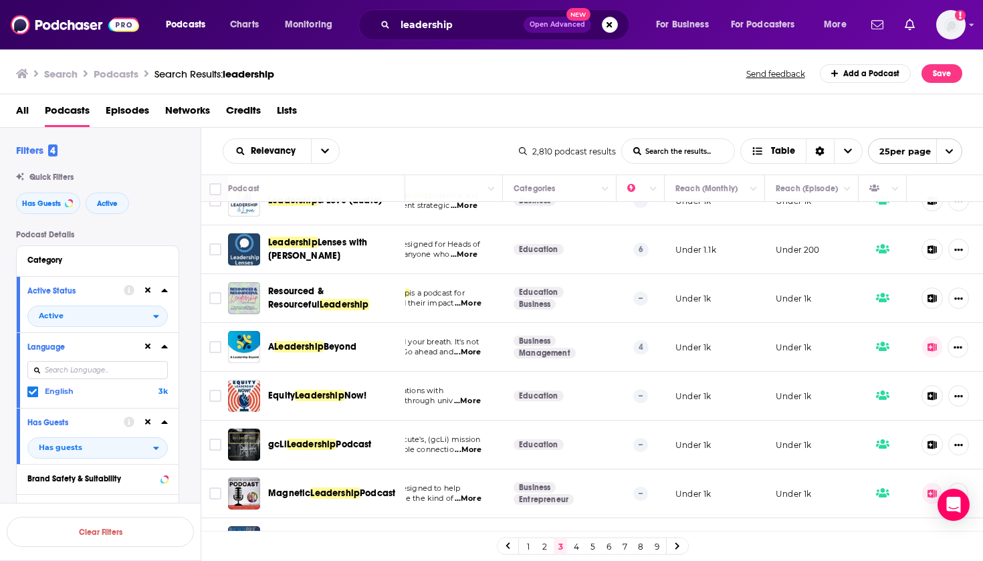
scroll to position [123, 150]
click at [933, 344] on icon at bounding box center [932, 347] width 9 height 9
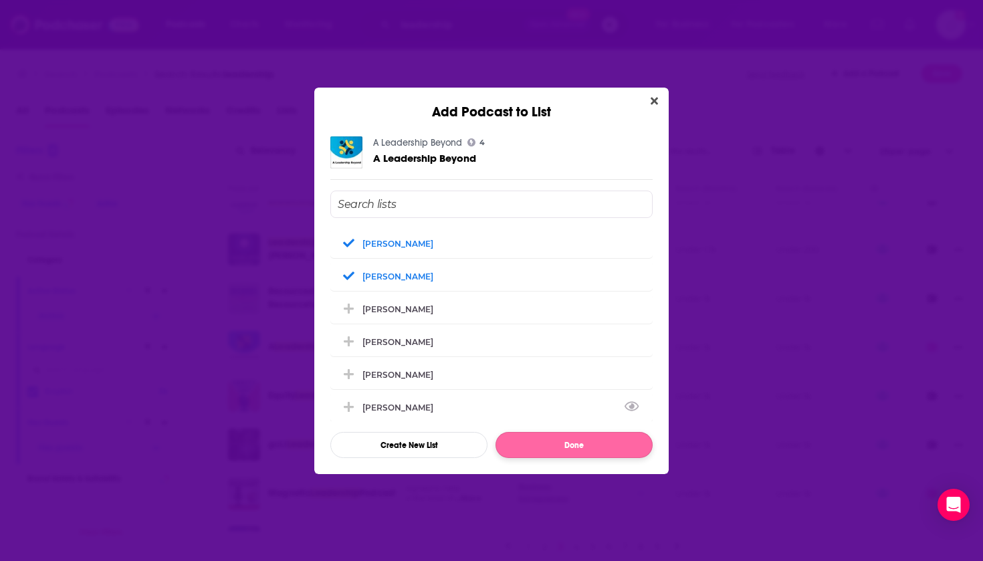
click at [530, 450] on button "Done" at bounding box center [574, 445] width 157 height 26
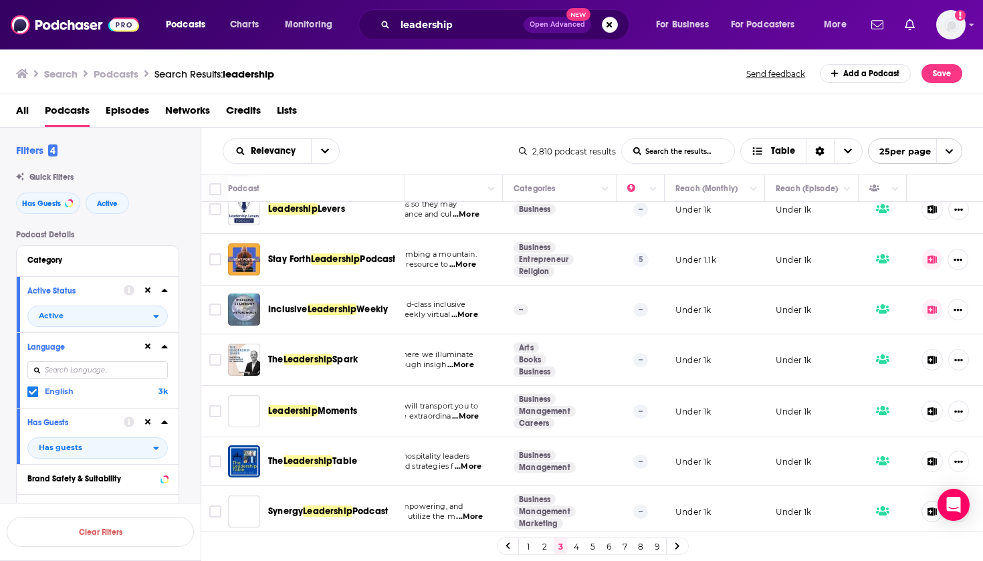
scroll to position [505, 150]
click at [326, 409] on span "Moments" at bounding box center [337, 410] width 39 height 11
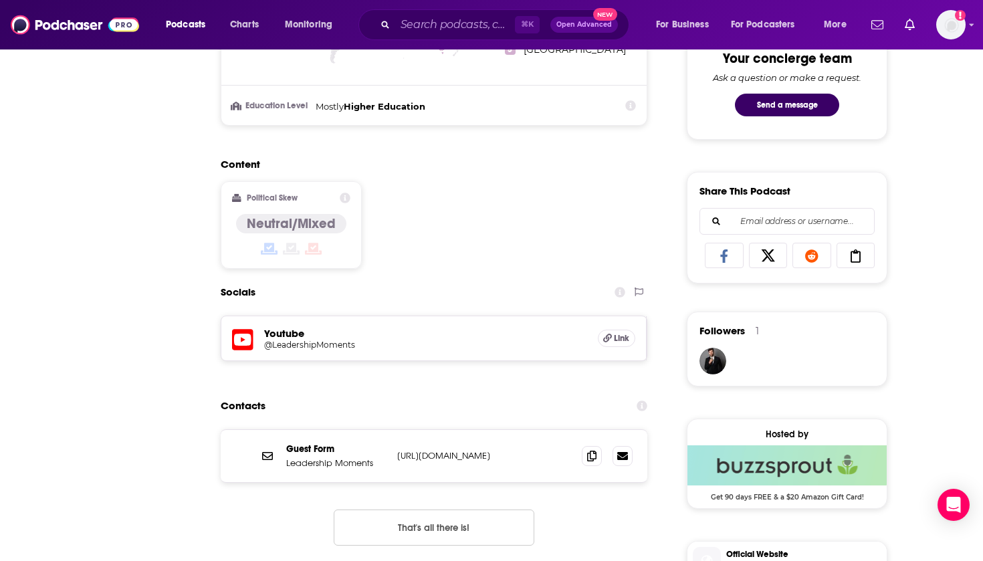
scroll to position [69, 0]
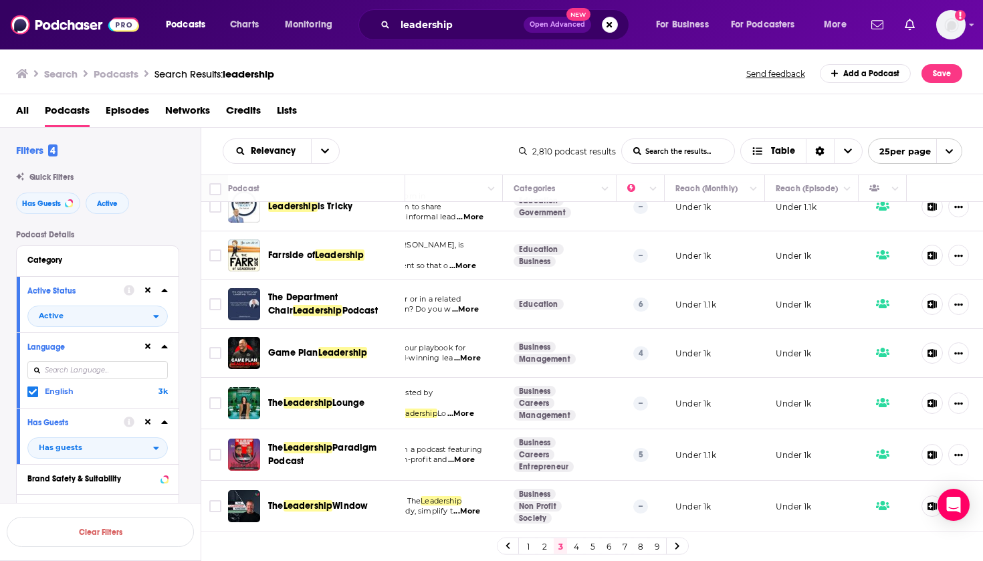
scroll to position [912, 150]
click at [328, 407] on span "Leadership" at bounding box center [309, 402] width 50 height 11
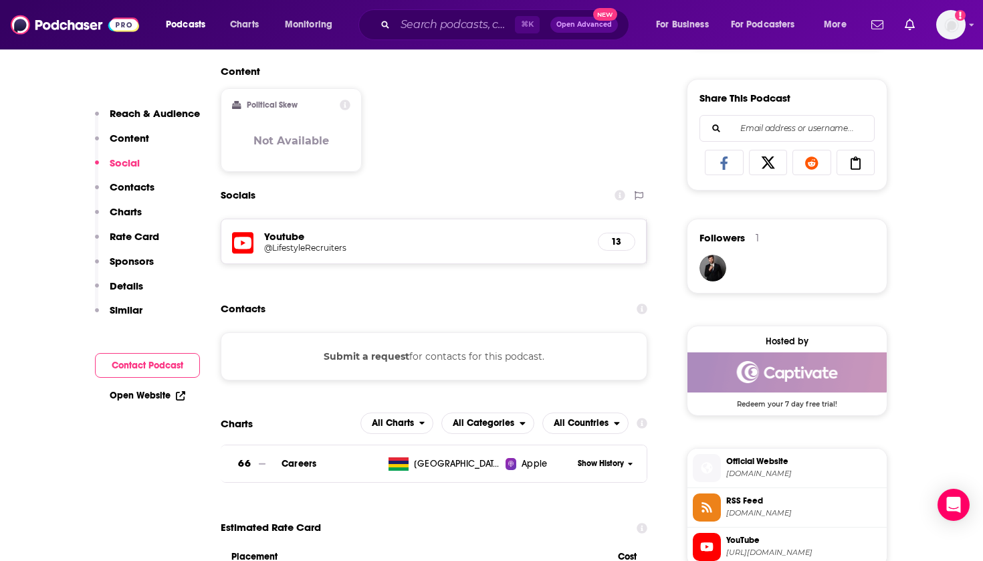
scroll to position [811, 0]
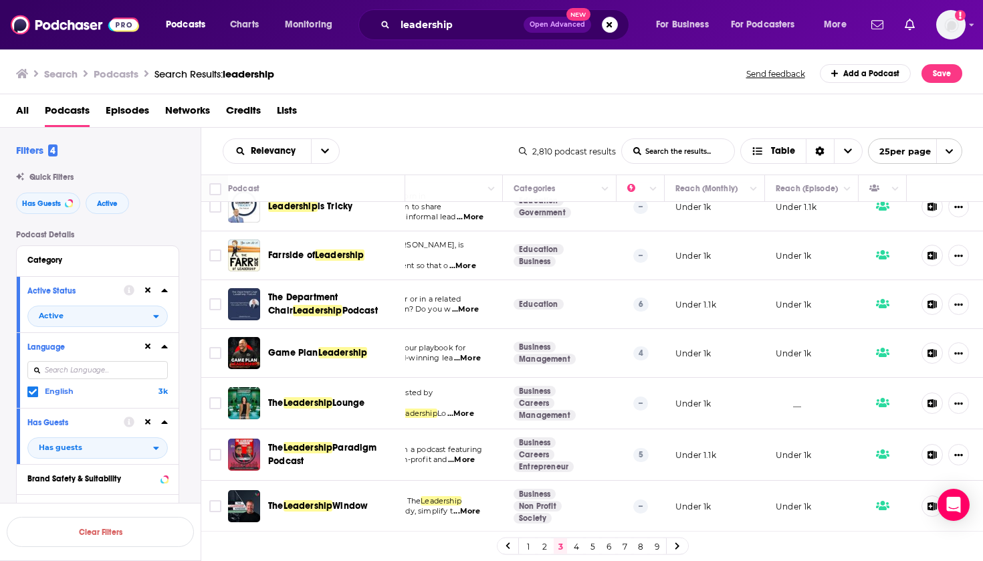
scroll to position [912, 150]
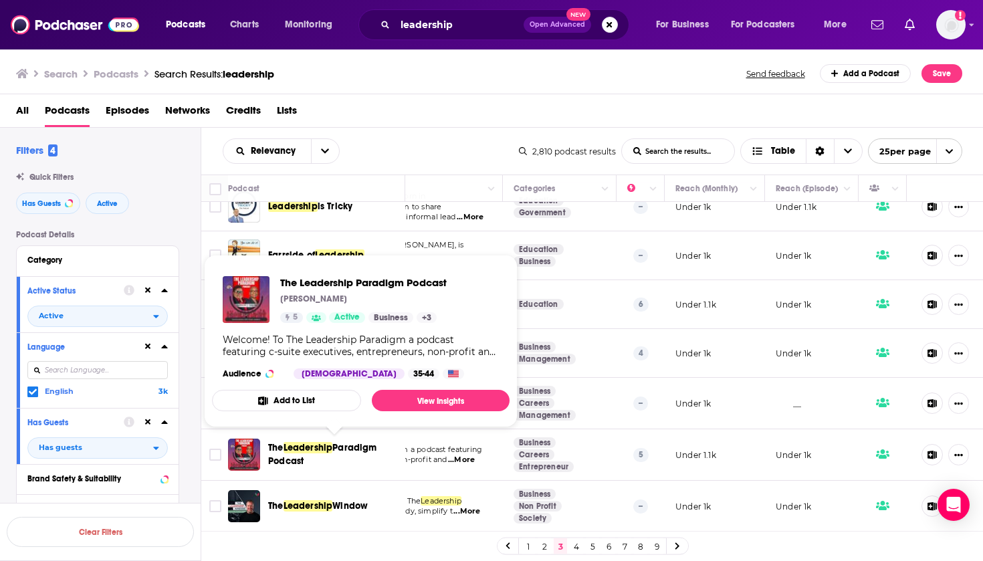
click at [341, 446] on span "Paradigm Podcast" at bounding box center [322, 454] width 109 height 25
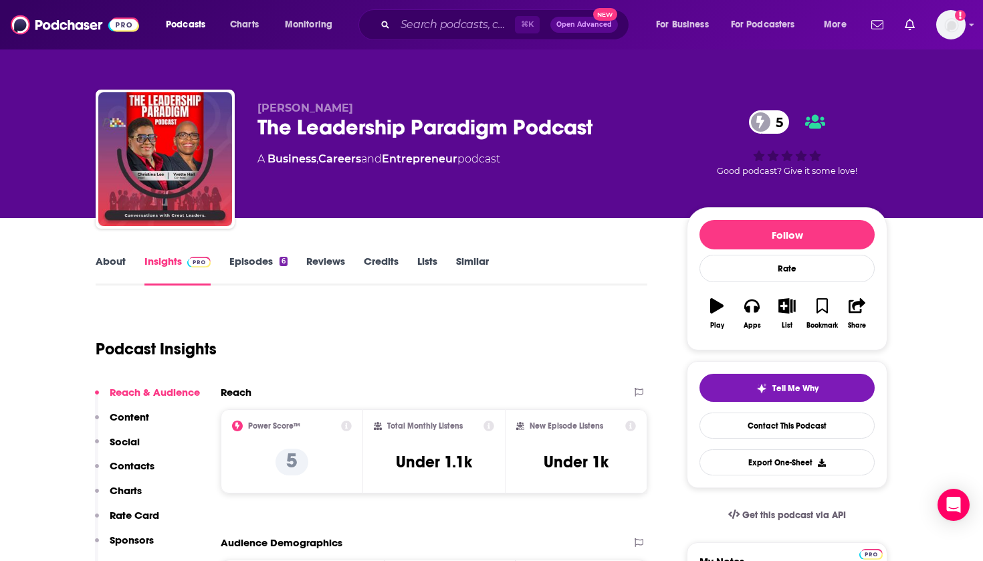
click at [789, 300] on icon "button" at bounding box center [787, 305] width 17 height 15
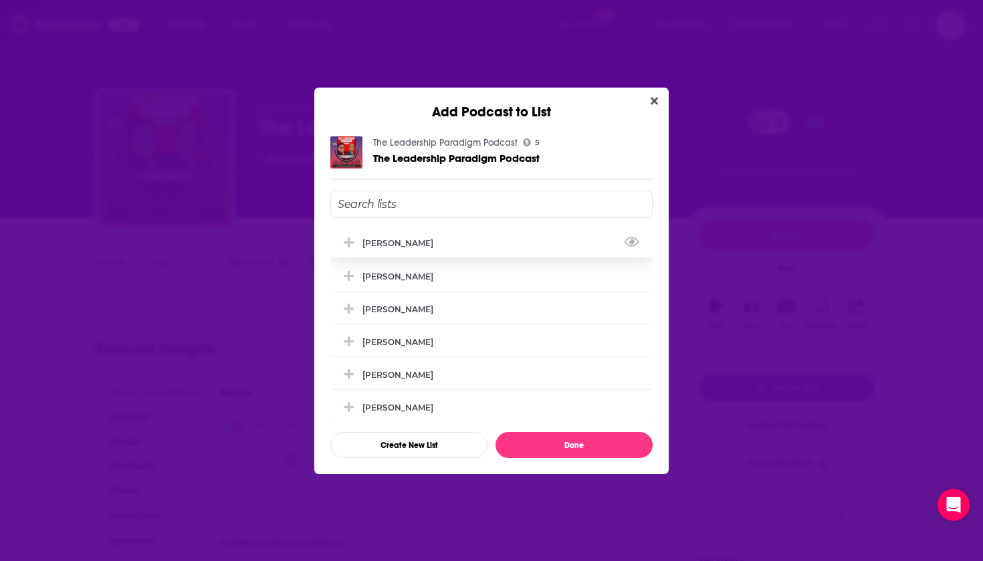
click at [402, 252] on div "[PERSON_NAME]" at bounding box center [491, 242] width 322 height 29
click at [401, 278] on div "[PERSON_NAME]" at bounding box center [402, 276] width 79 height 10
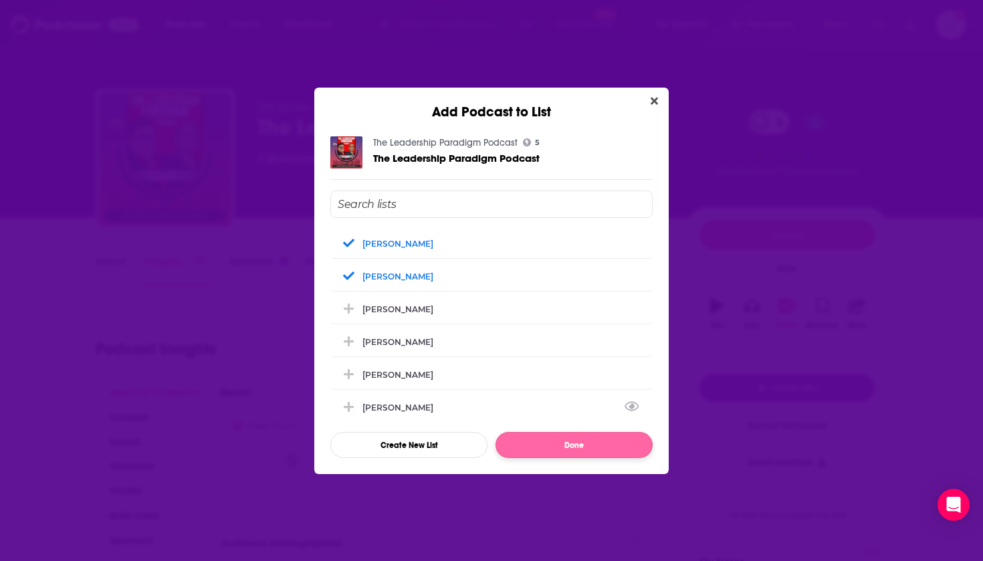
click at [553, 439] on button "Done" at bounding box center [574, 445] width 157 height 26
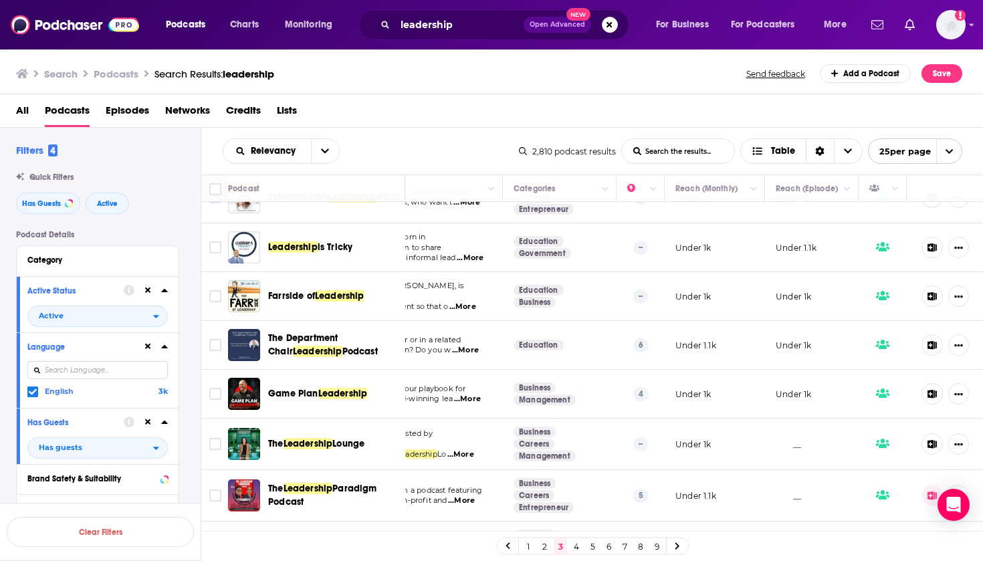
scroll to position [862, 150]
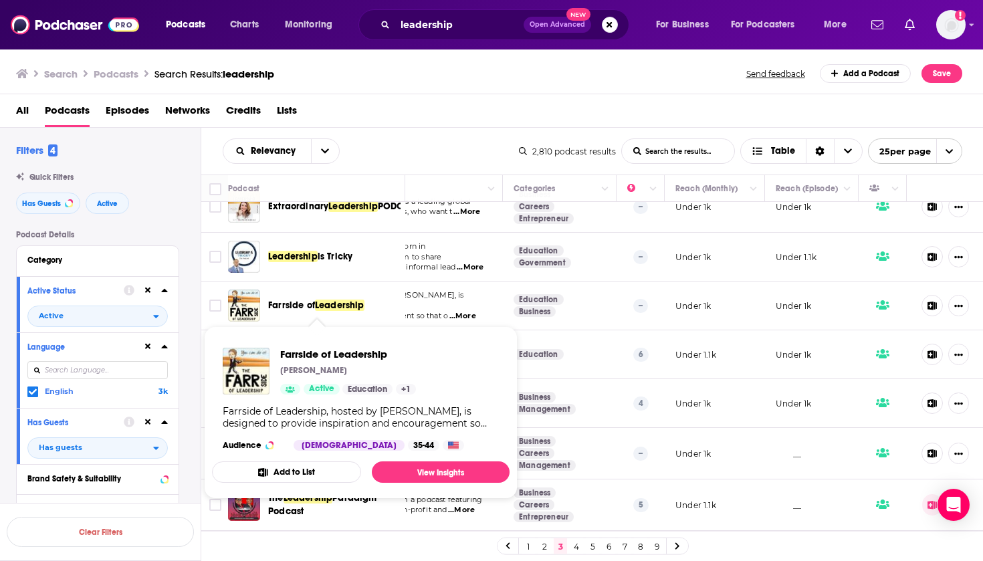
click at [343, 302] on span "Leadership" at bounding box center [340, 305] width 50 height 11
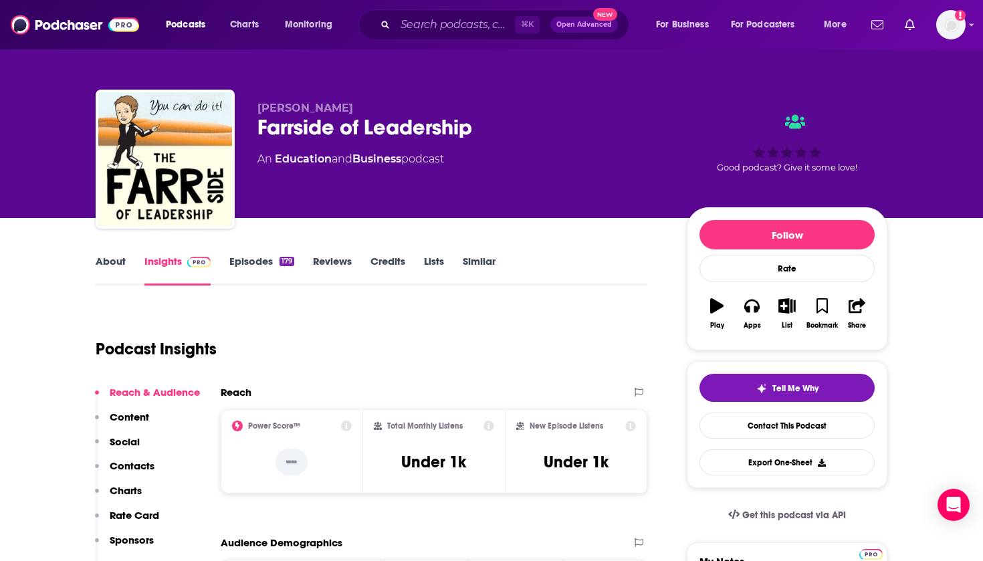
click at [789, 308] on icon "button" at bounding box center [787, 305] width 17 height 15
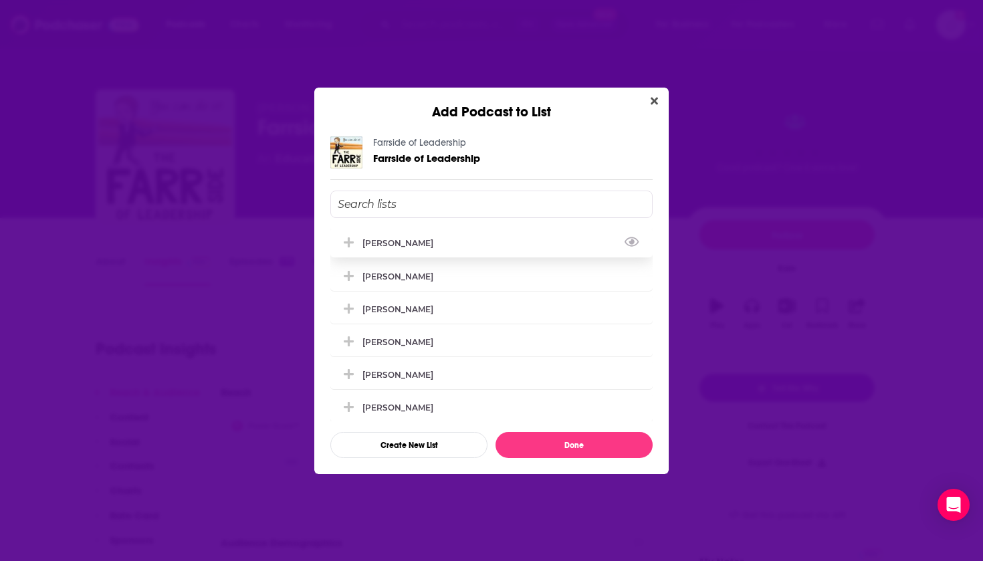
click at [389, 246] on div "[PERSON_NAME]" at bounding box center [402, 243] width 79 height 10
click at [389, 277] on div "[PERSON_NAME]" at bounding box center [402, 276] width 79 height 10
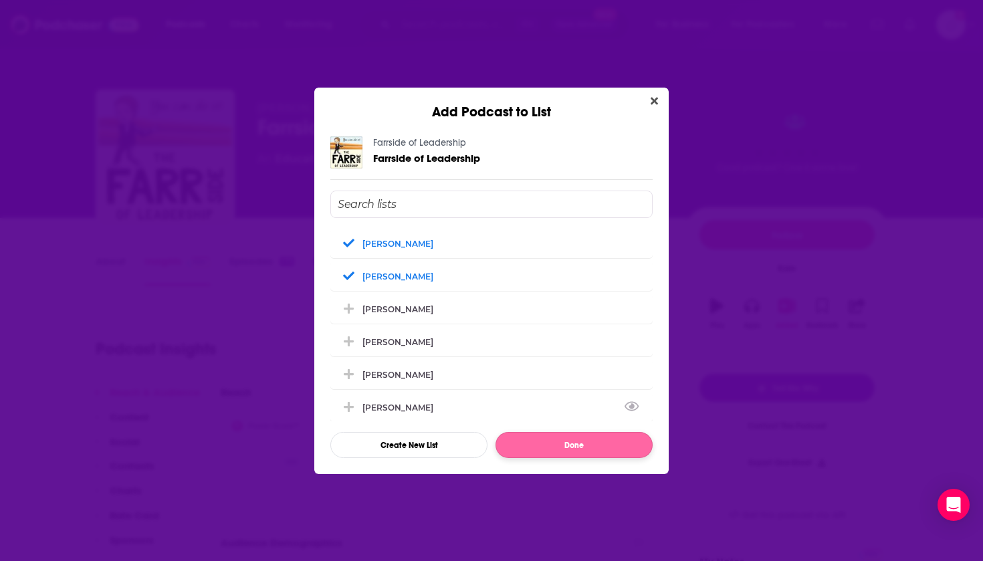
click at [557, 444] on button "Done" at bounding box center [574, 445] width 157 height 26
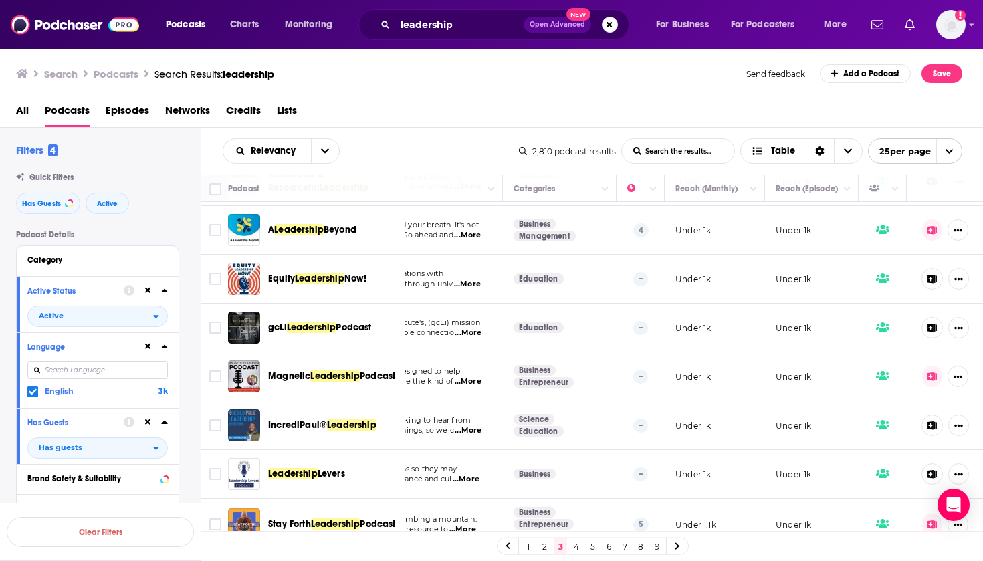
scroll to position [242, 150]
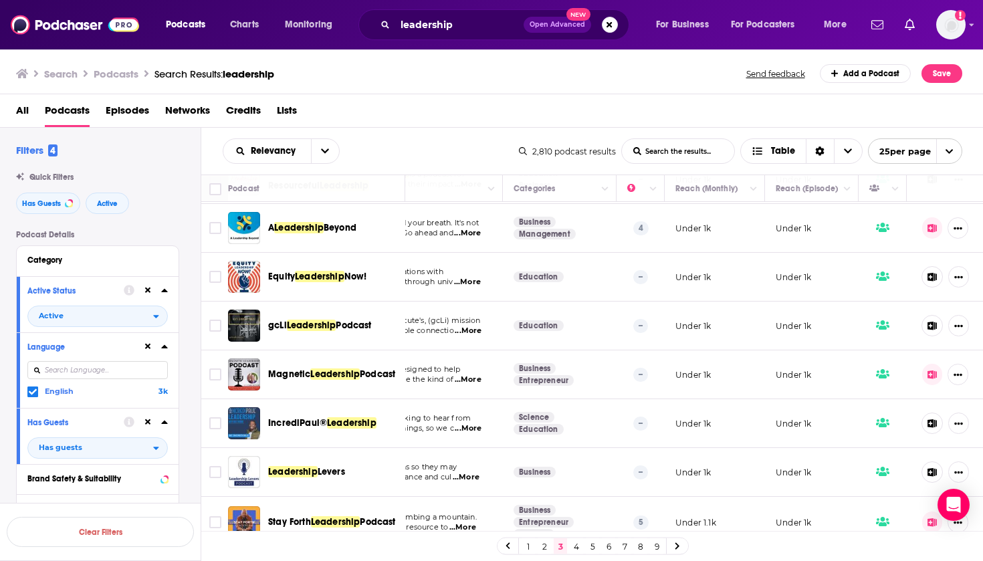
click at [931, 369] on button at bounding box center [933, 374] width 21 height 21
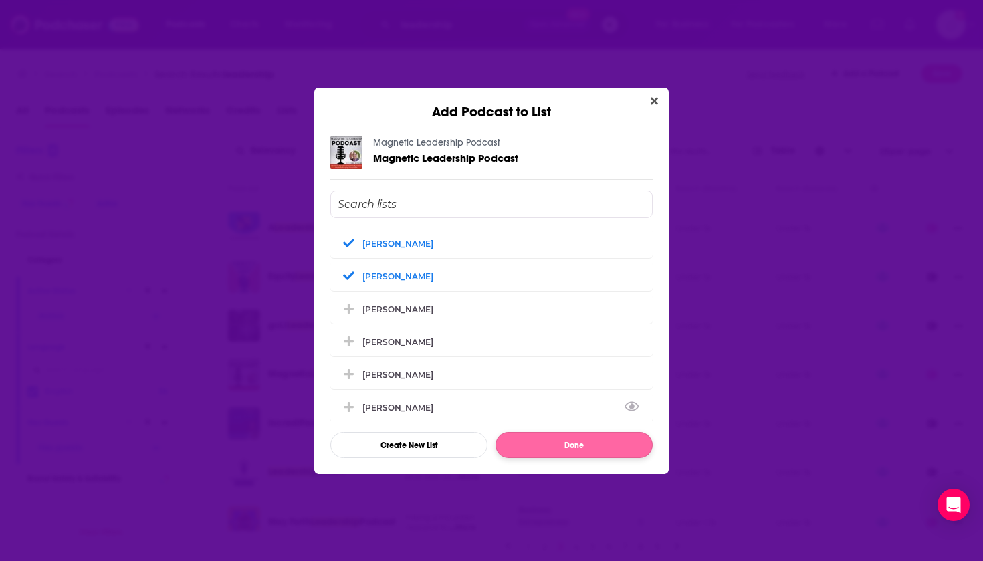
click at [514, 440] on button "Done" at bounding box center [574, 445] width 157 height 26
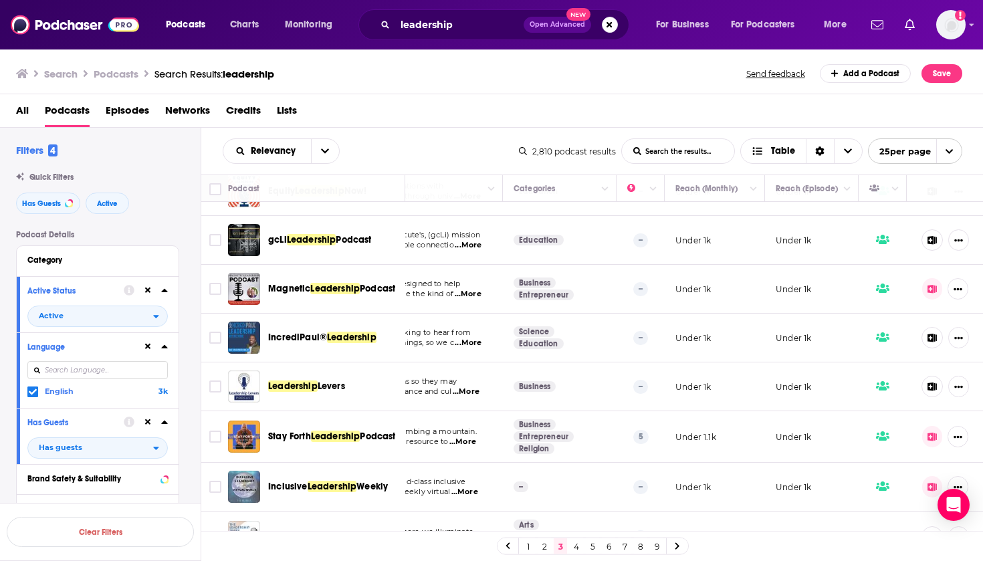
scroll to position [331, 150]
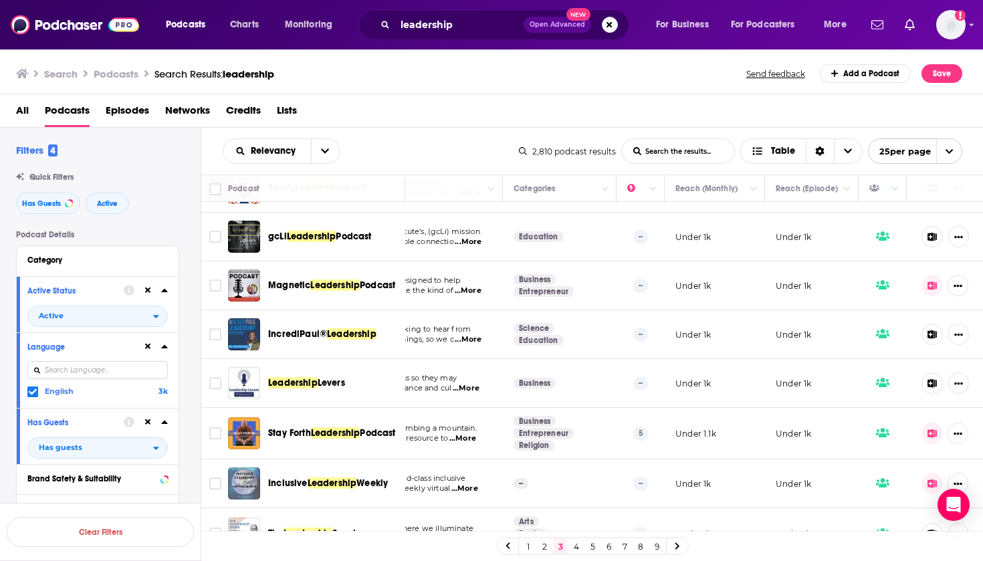
click at [330, 380] on span "Levers" at bounding box center [331, 382] width 27 height 11
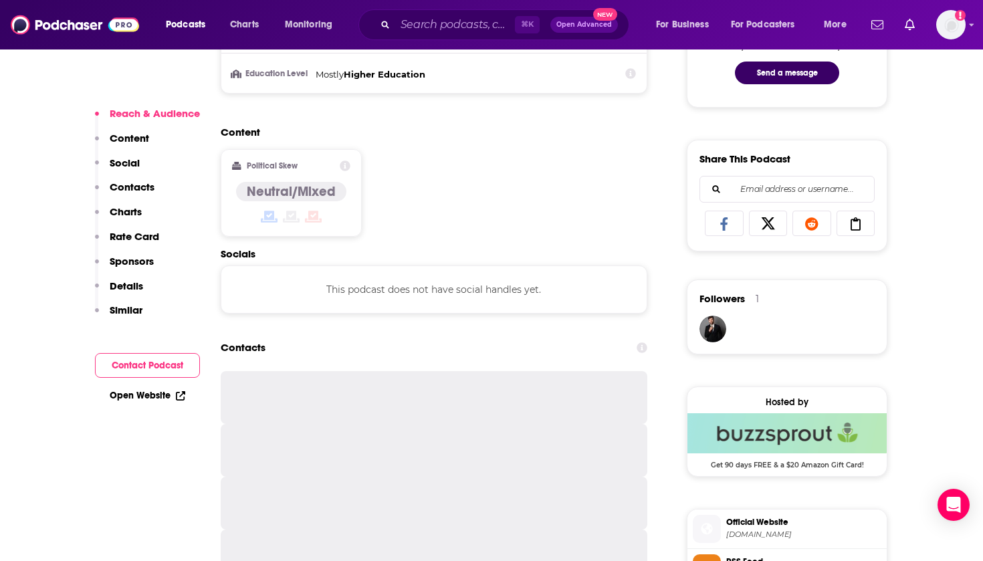
scroll to position [752, 0]
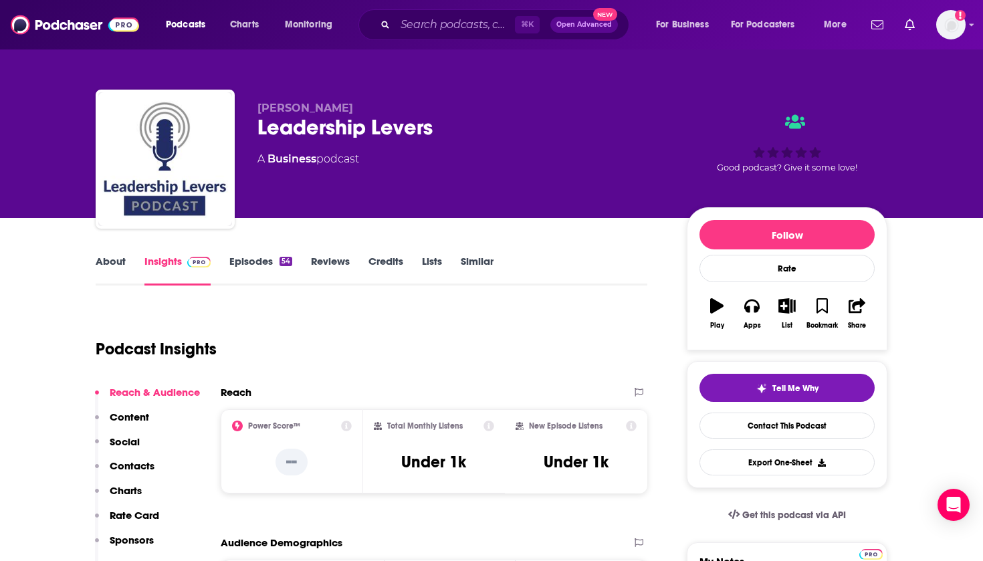
click at [789, 301] on icon "button" at bounding box center [787, 305] width 17 height 15
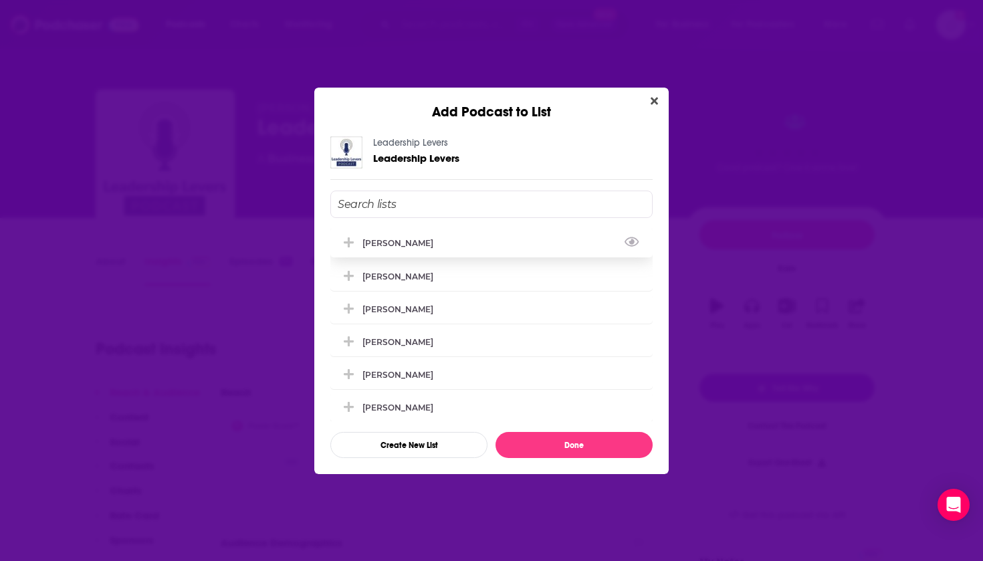
click at [399, 251] on div "[PERSON_NAME]" at bounding box center [491, 242] width 322 height 29
click at [390, 288] on div "[PERSON_NAME]" at bounding box center [491, 275] width 322 height 29
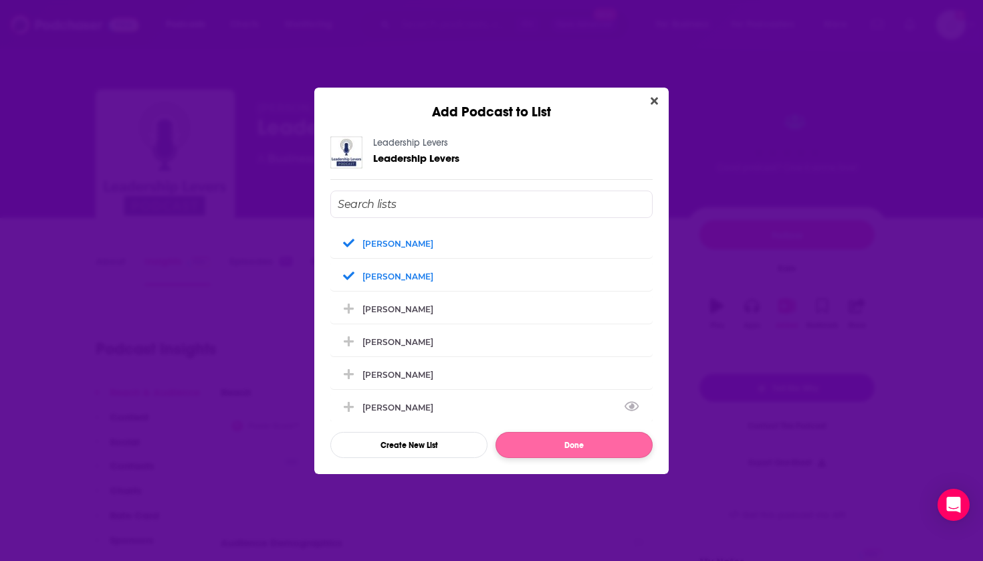
click at [517, 436] on button "Done" at bounding box center [574, 445] width 157 height 26
